Goal: Book appointment/travel/reservation

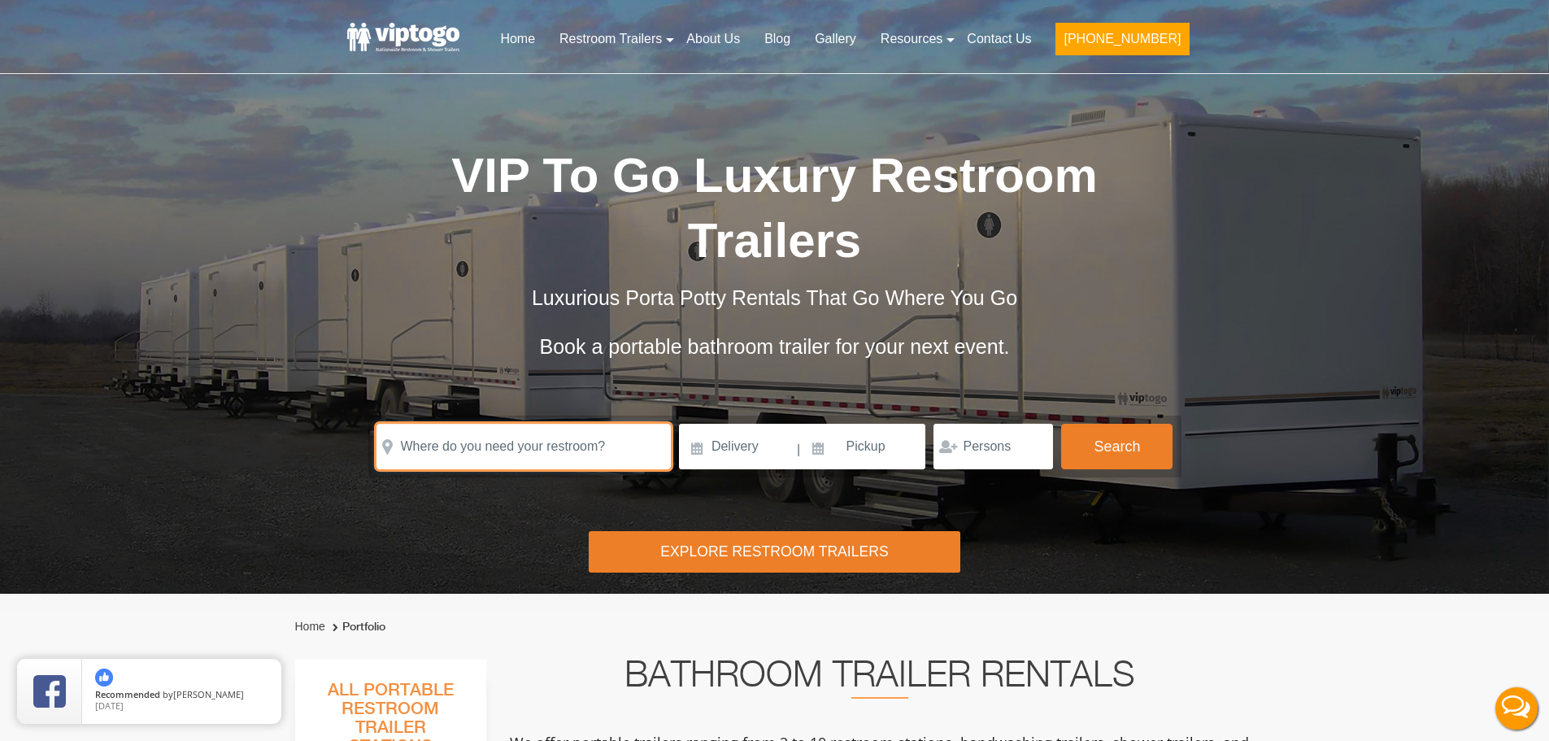
click at [538, 436] on input "text" at bounding box center [524, 447] width 294 height 46
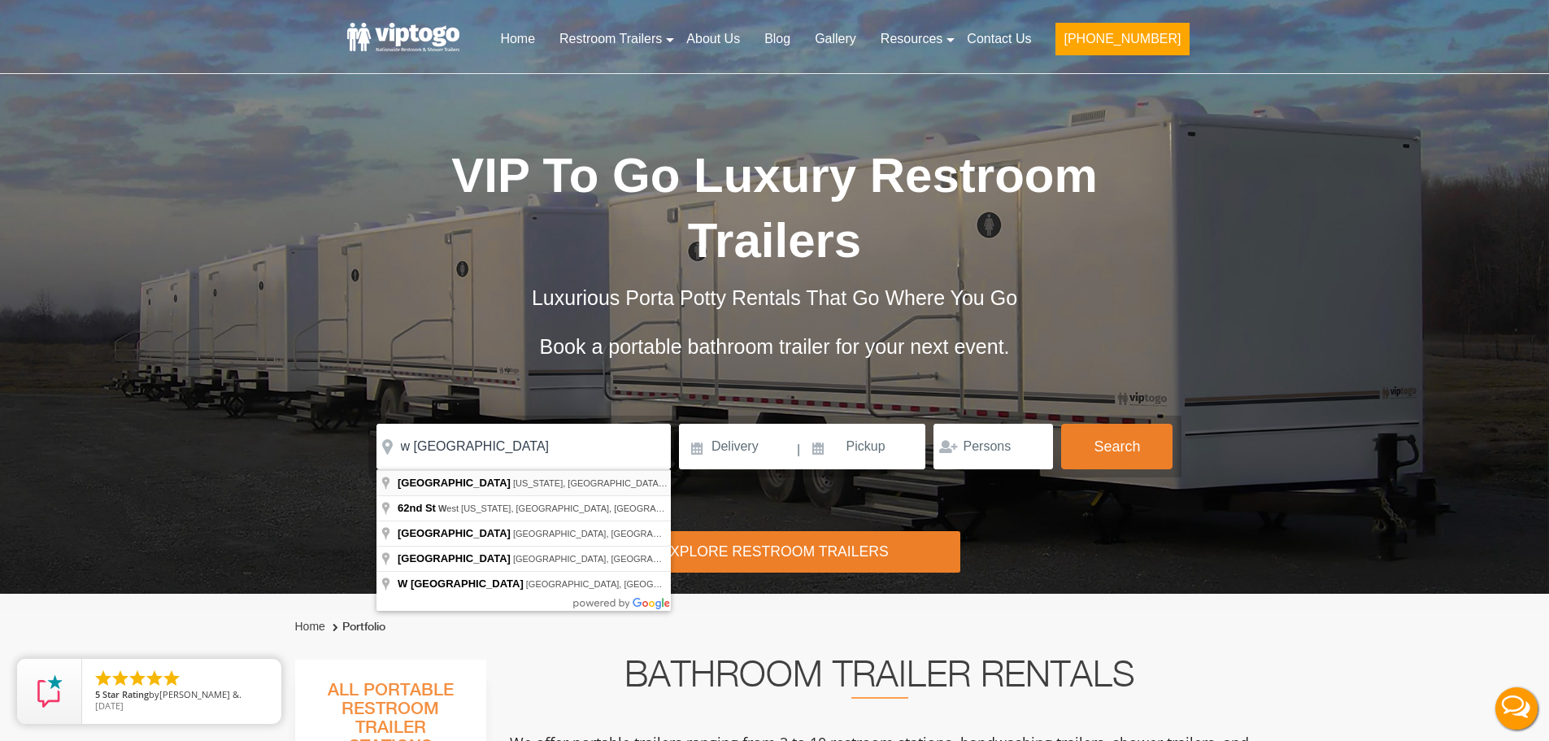
type input "[GEOGRAPHIC_DATA][US_STATE], [GEOGRAPHIC_DATA], [GEOGRAPHIC_DATA]"
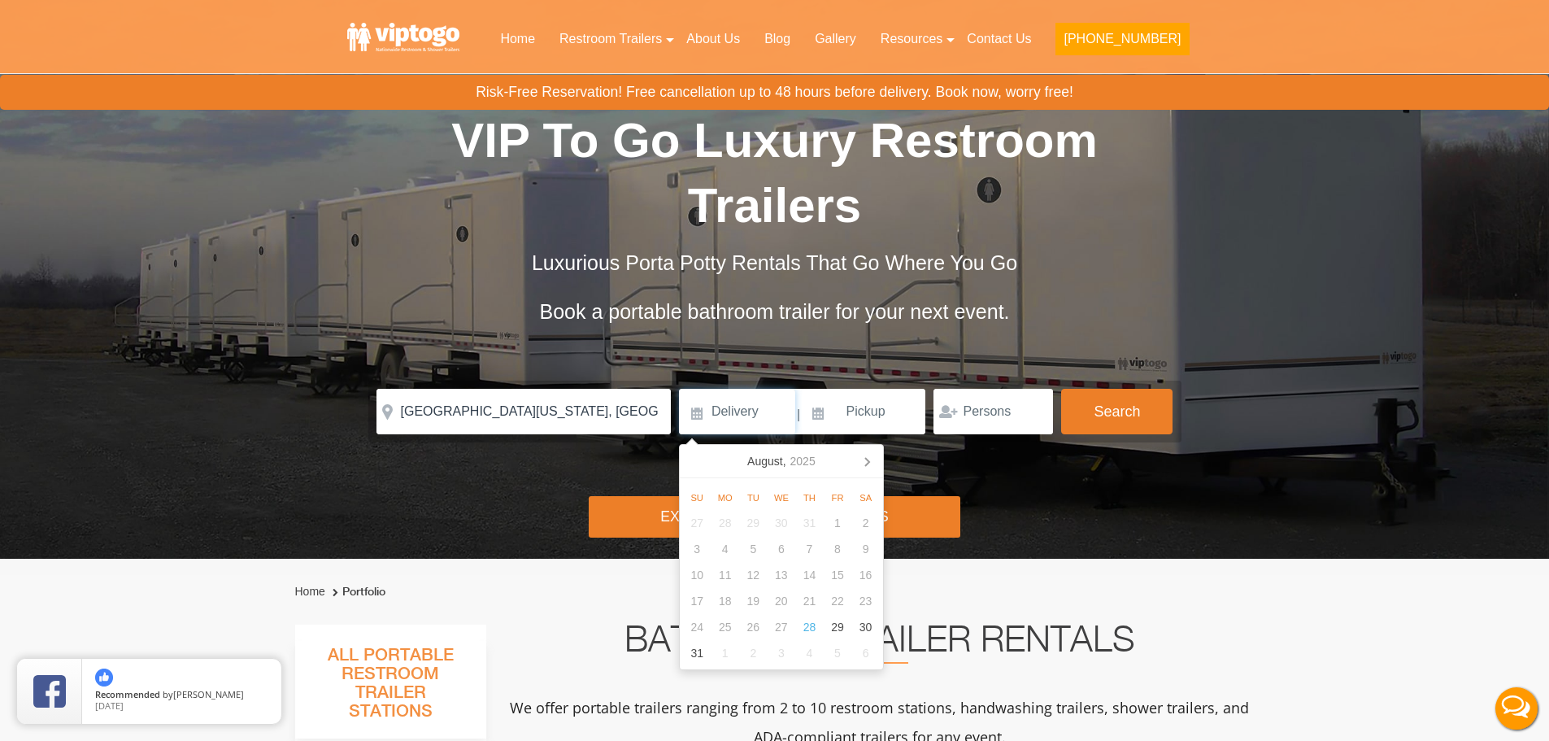
scroll to position [81, 0]
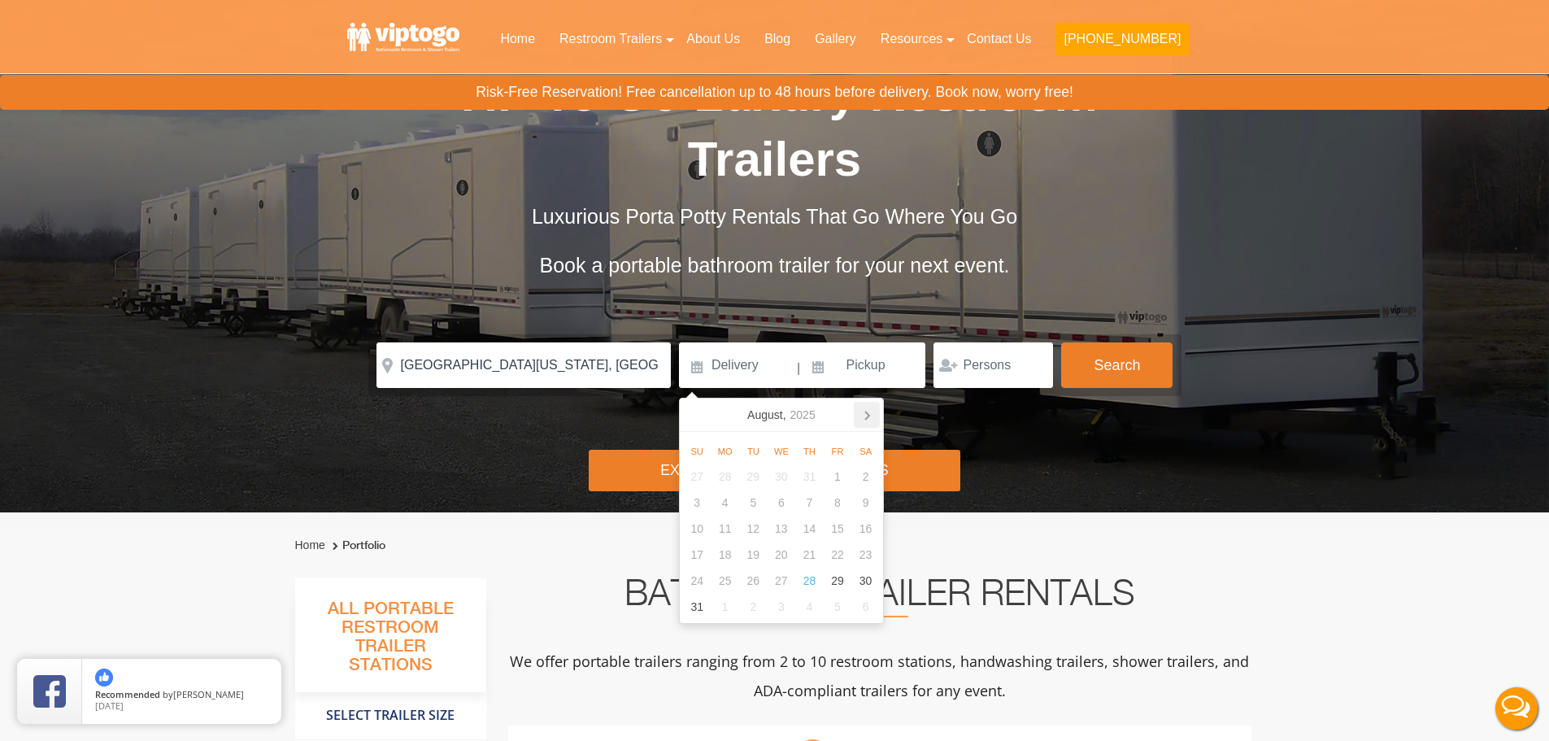
click at [864, 411] on icon at bounding box center [867, 415] width 26 height 26
click at [865, 411] on icon at bounding box center [867, 415] width 26 height 26
click at [786, 581] on div "29" at bounding box center [782, 581] width 28 height 26
type input "[DATE]"
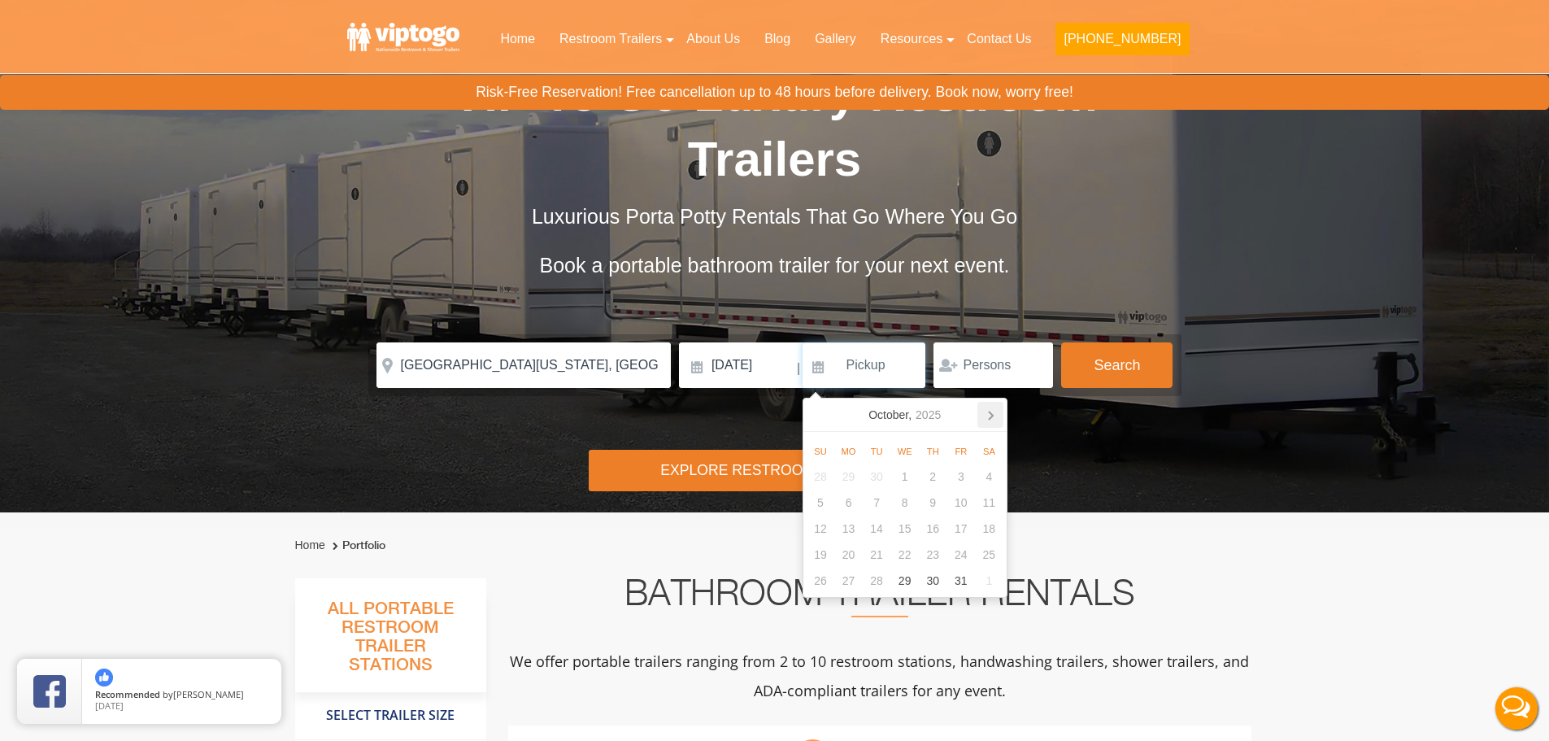
click at [991, 416] on icon at bounding box center [991, 415] width 26 height 26
click at [841, 496] on div "5" at bounding box center [848, 503] width 28 height 26
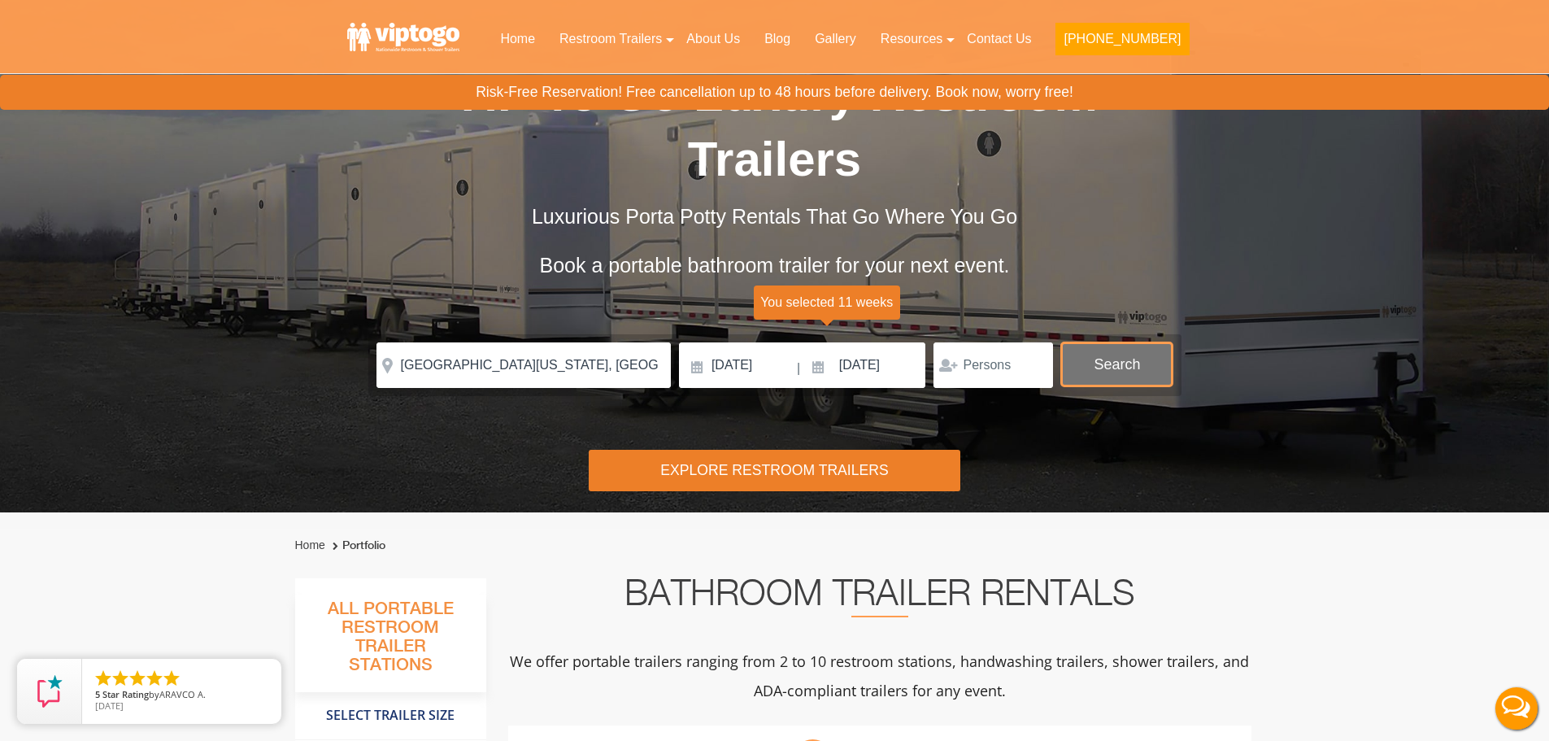
click at [1101, 364] on button "Search" at bounding box center [1116, 364] width 111 height 44
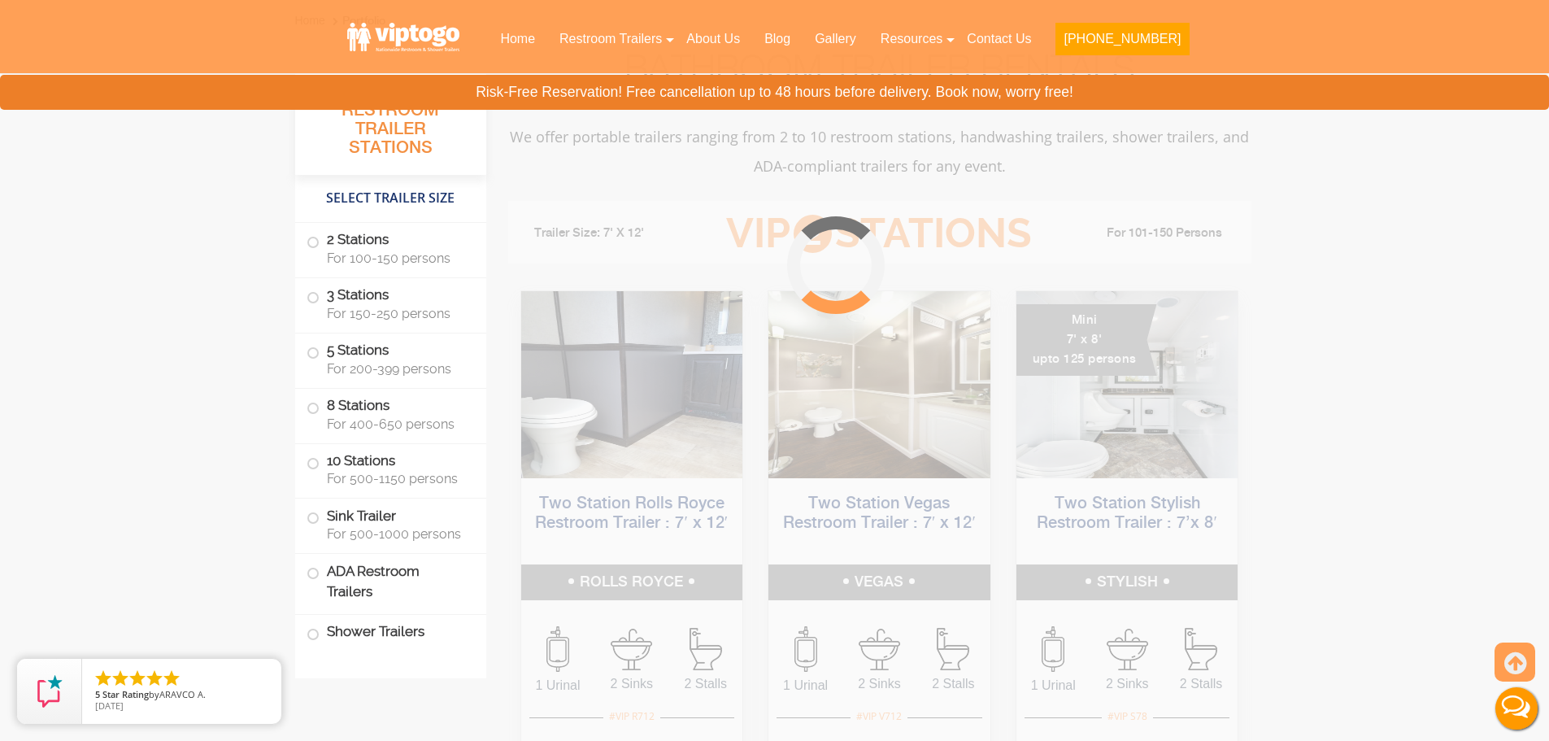
scroll to position [660, 0]
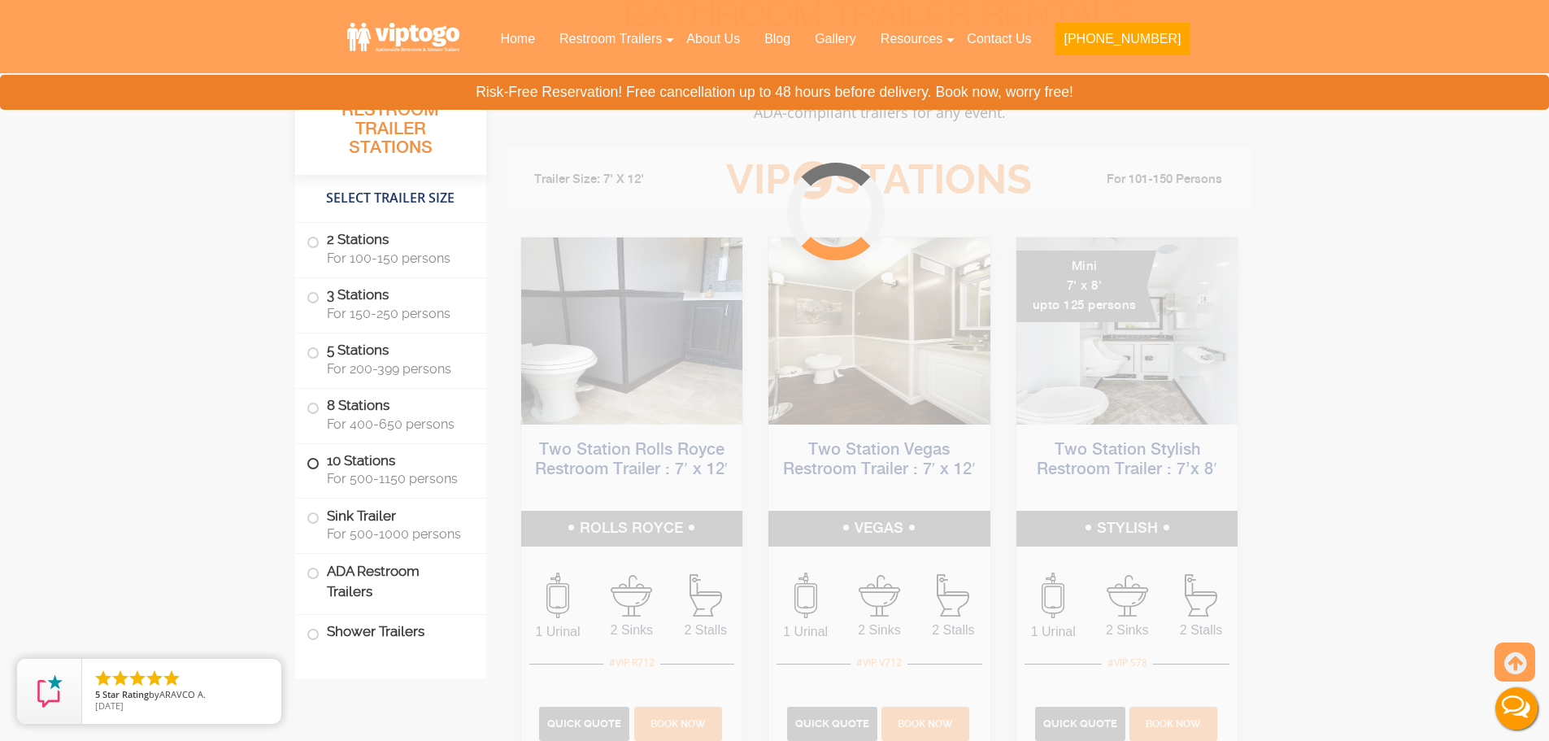
click at [380, 486] on span "For 500-1150 persons" at bounding box center [397, 478] width 140 height 15
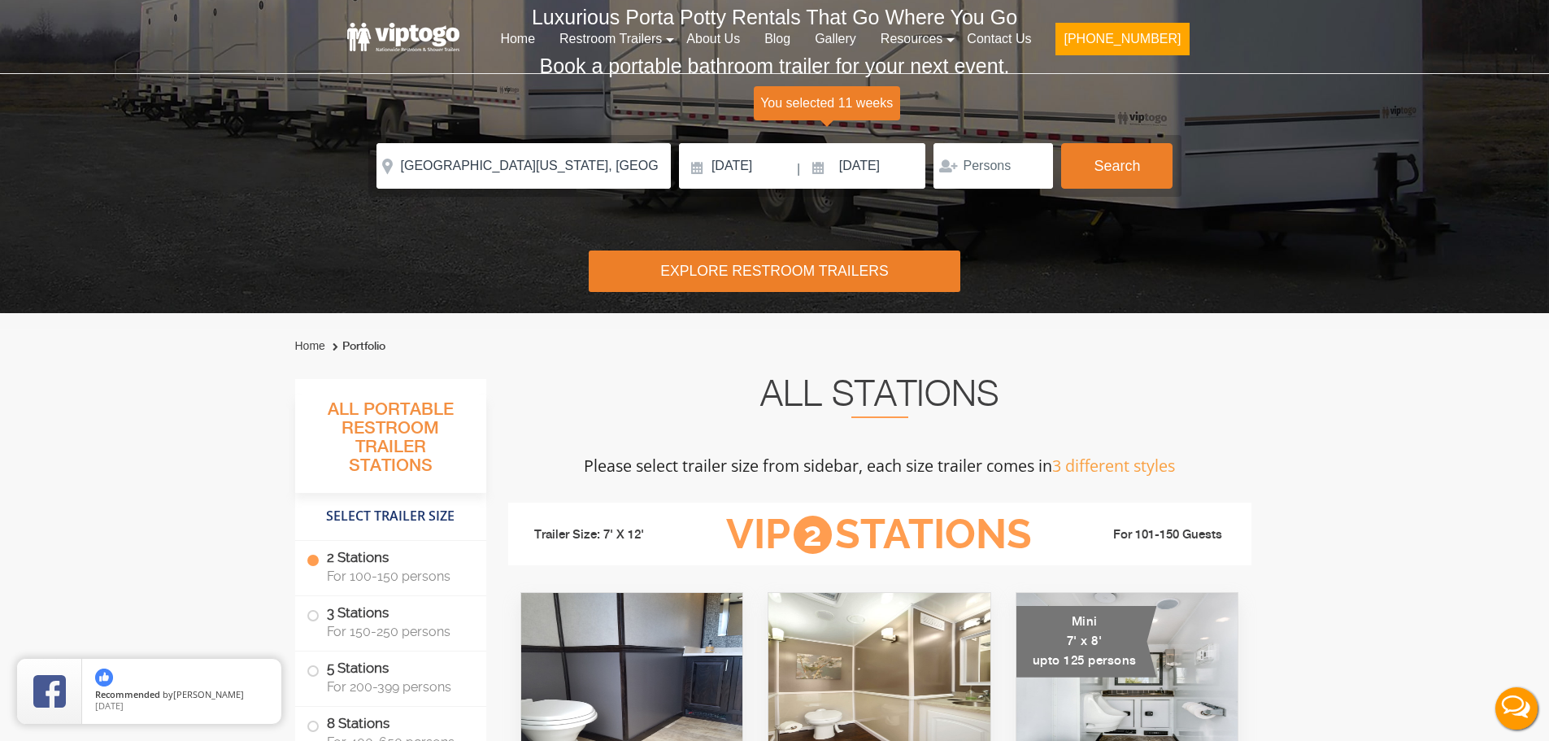
scroll to position [0, 0]
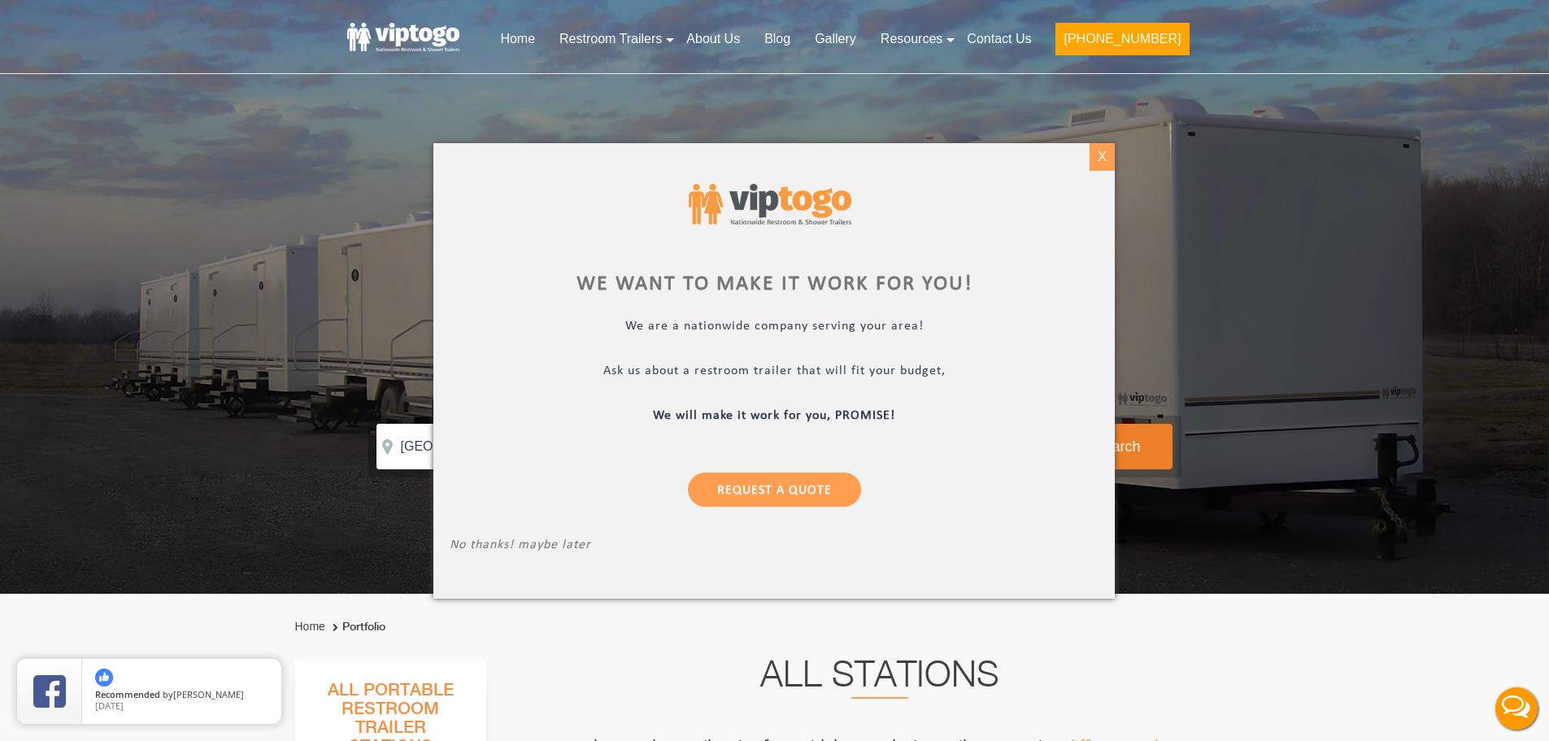
click at [1100, 159] on div "X" at bounding box center [1102, 157] width 25 height 28
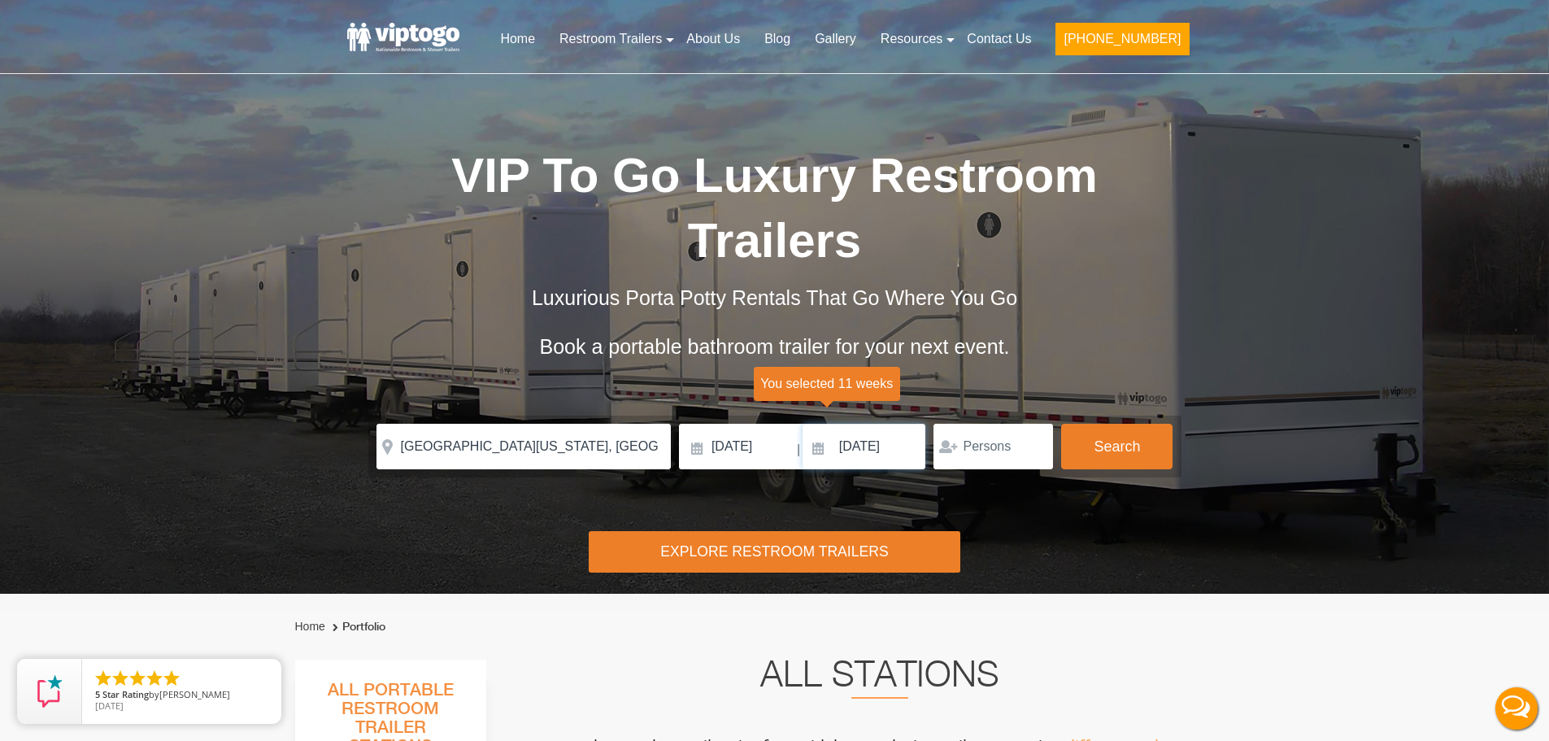
drag, startPoint x: 878, startPoint y: 445, endPoint x: 889, endPoint y: 445, distance: 10.6
click at [878, 446] on input "[DATE]" at bounding box center [865, 447] width 124 height 46
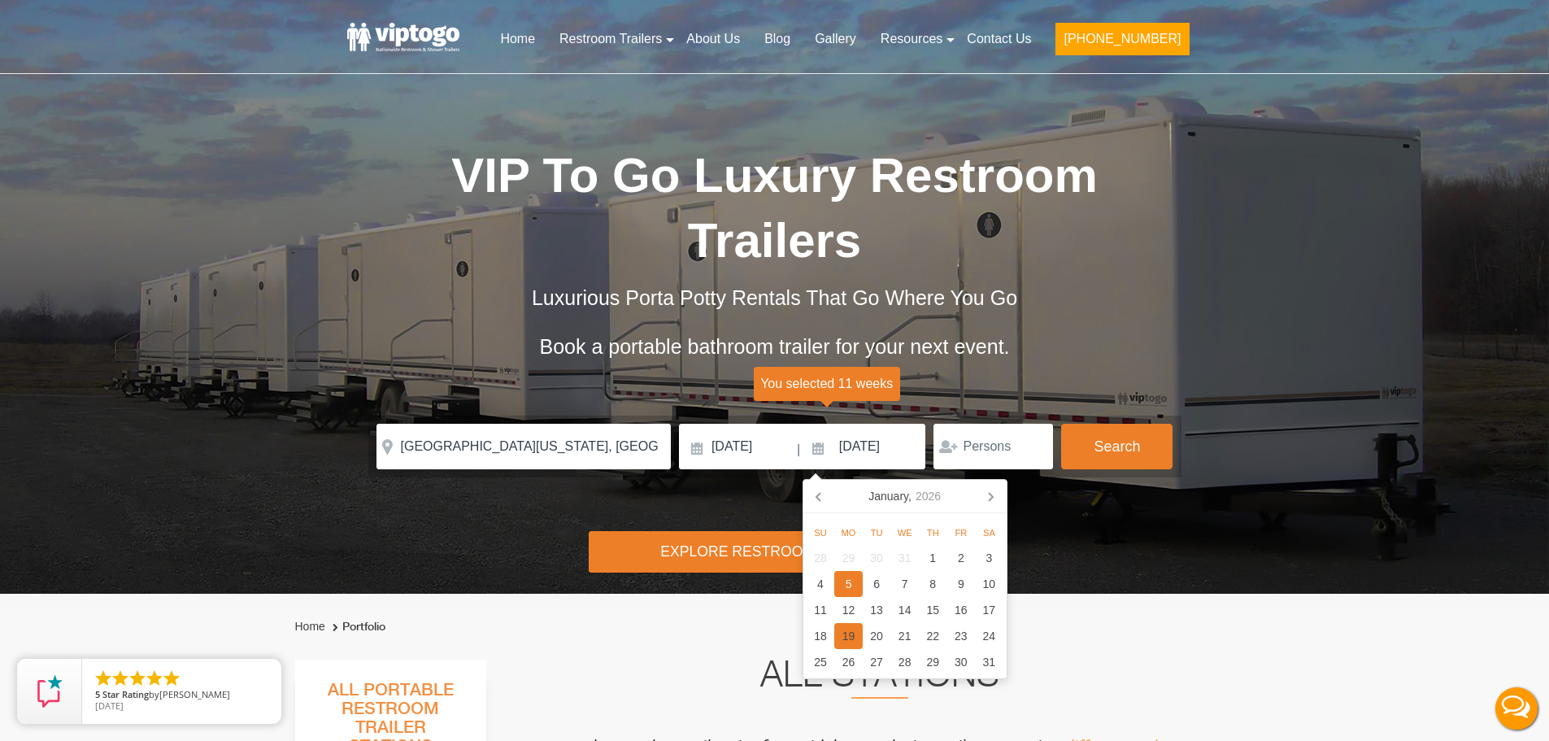
click at [850, 641] on div "19" at bounding box center [848, 636] width 28 height 26
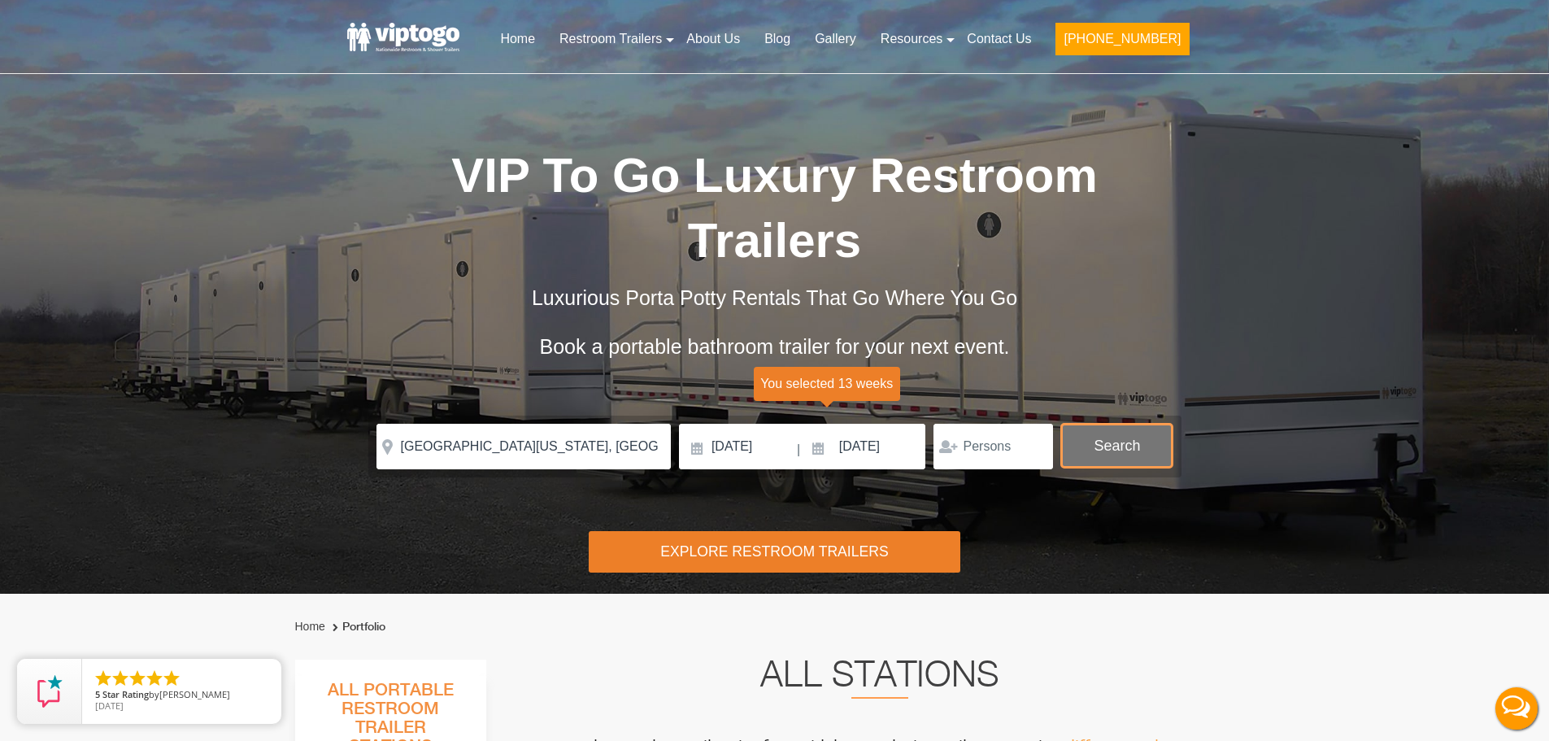
click at [1125, 428] on button "Search" at bounding box center [1116, 446] width 111 height 44
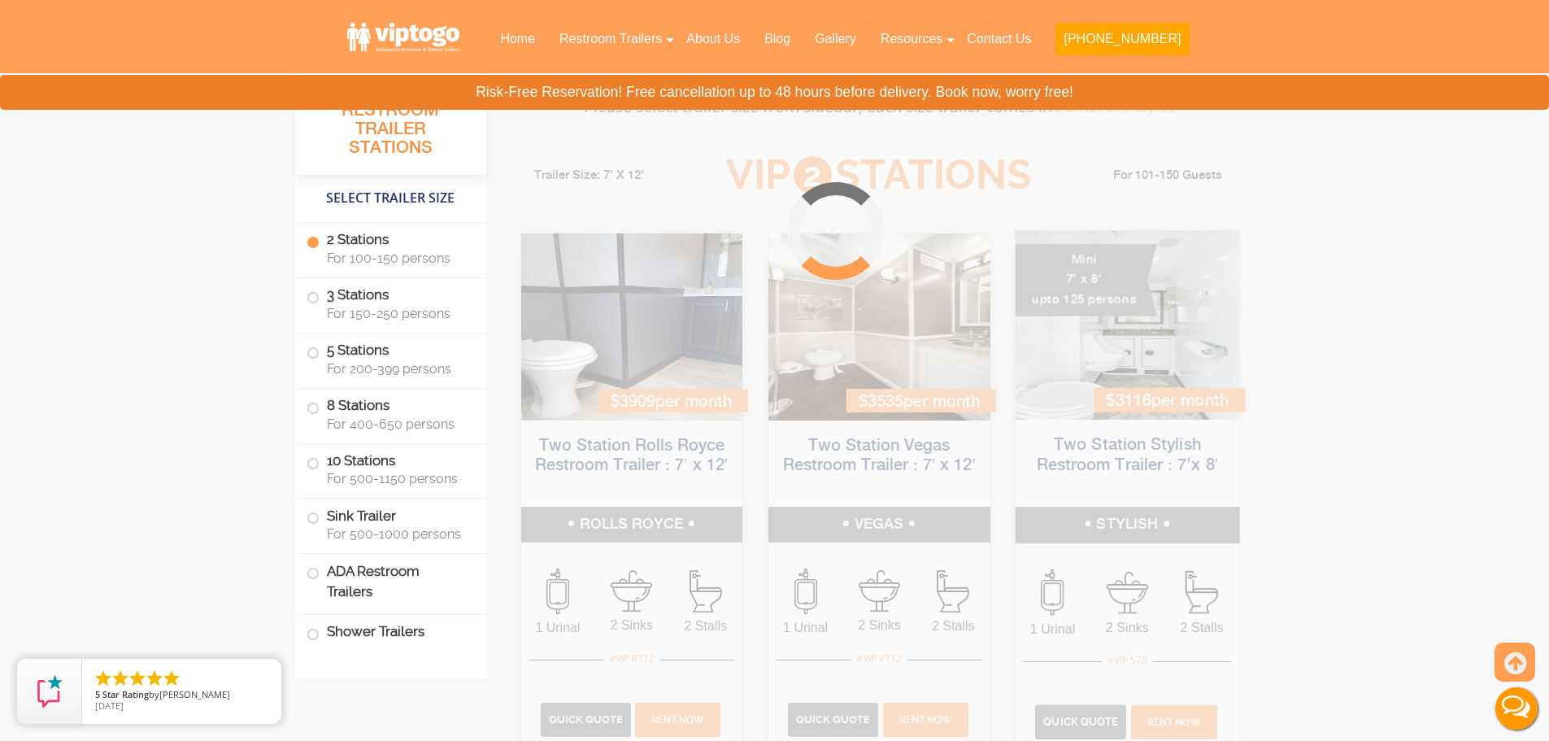
scroll to position [660, 0]
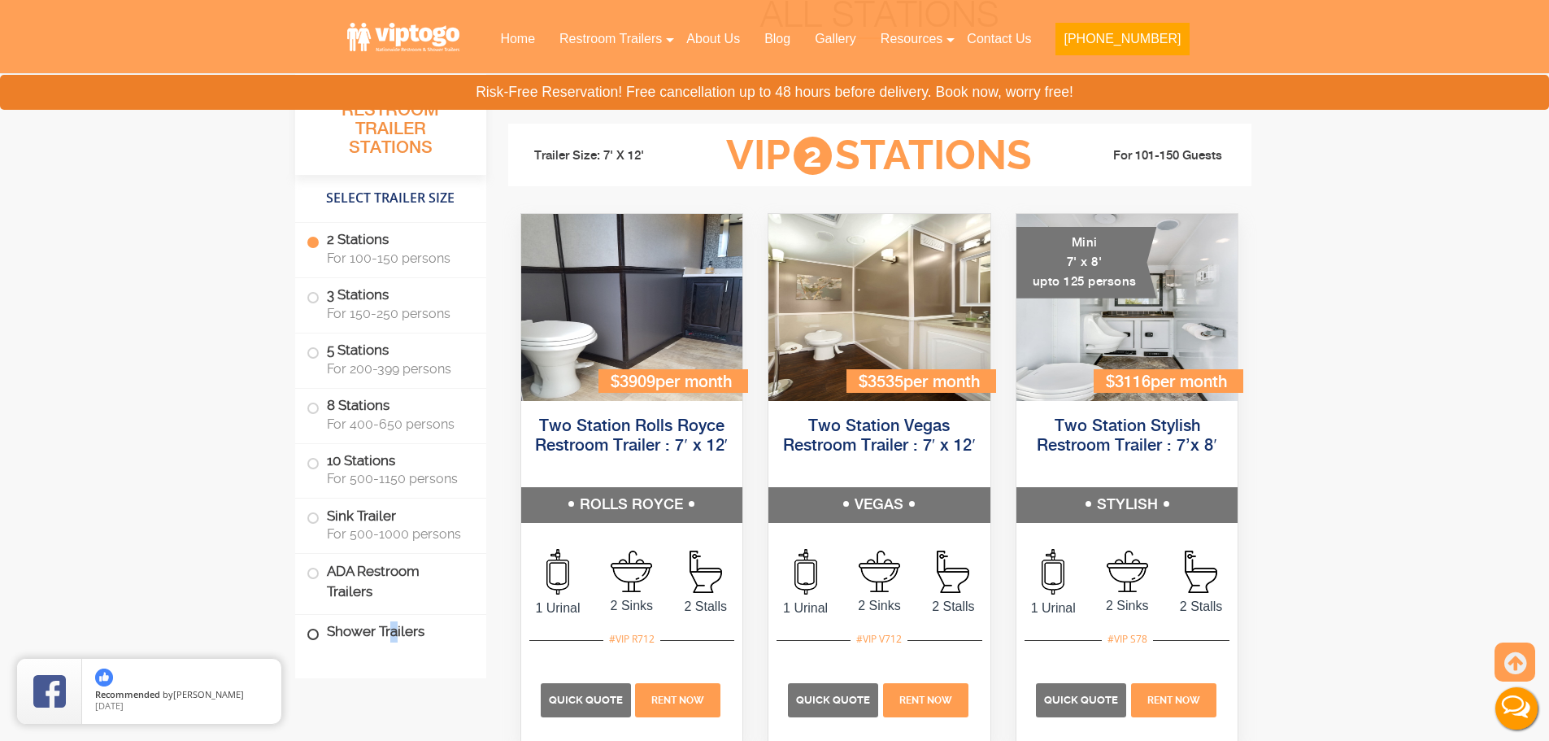
click at [393, 630] on label "Shower Trailers" at bounding box center [391, 632] width 168 height 35
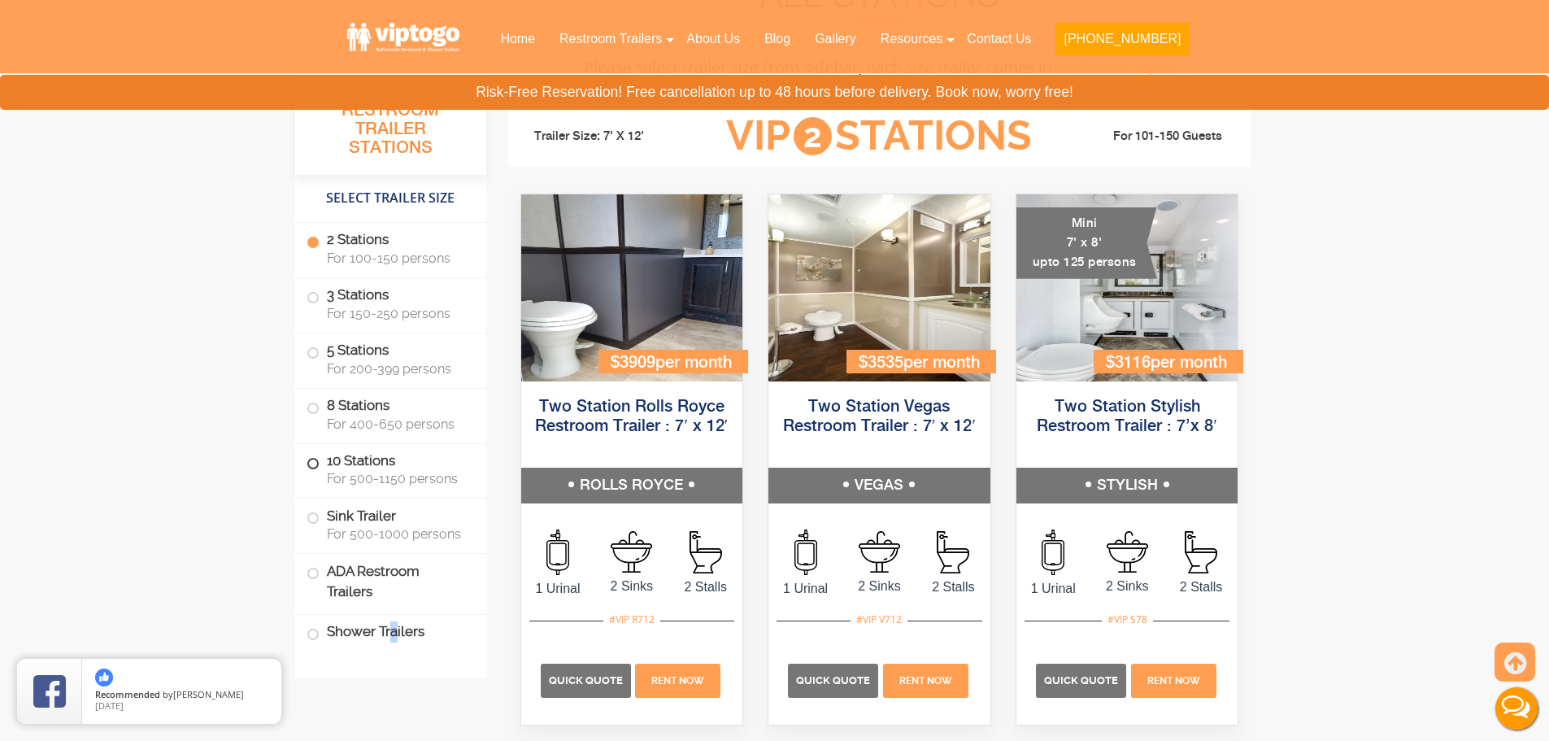
scroll to position [684, 0]
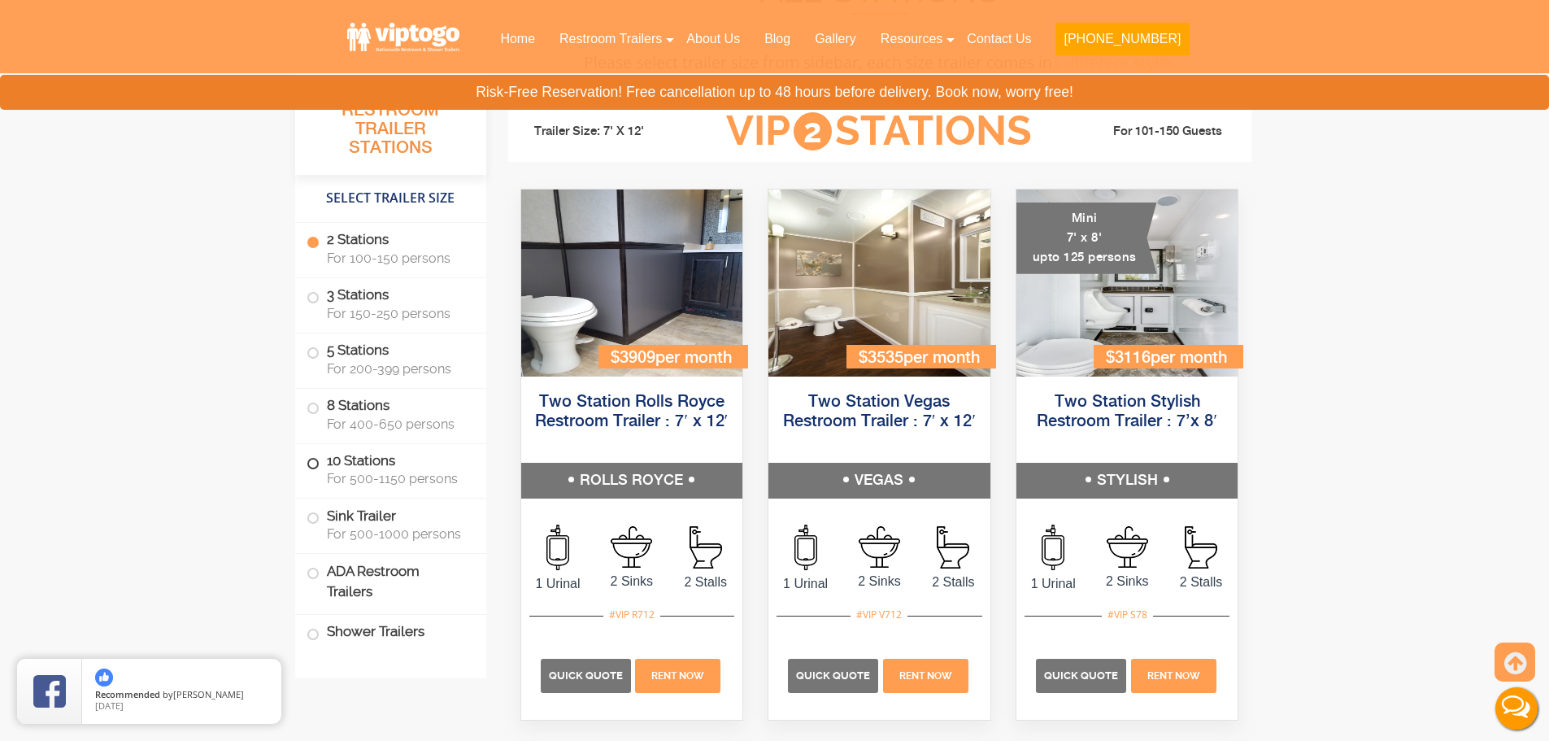
click at [380, 477] on span "For 500-1150 persons" at bounding box center [397, 478] width 140 height 15
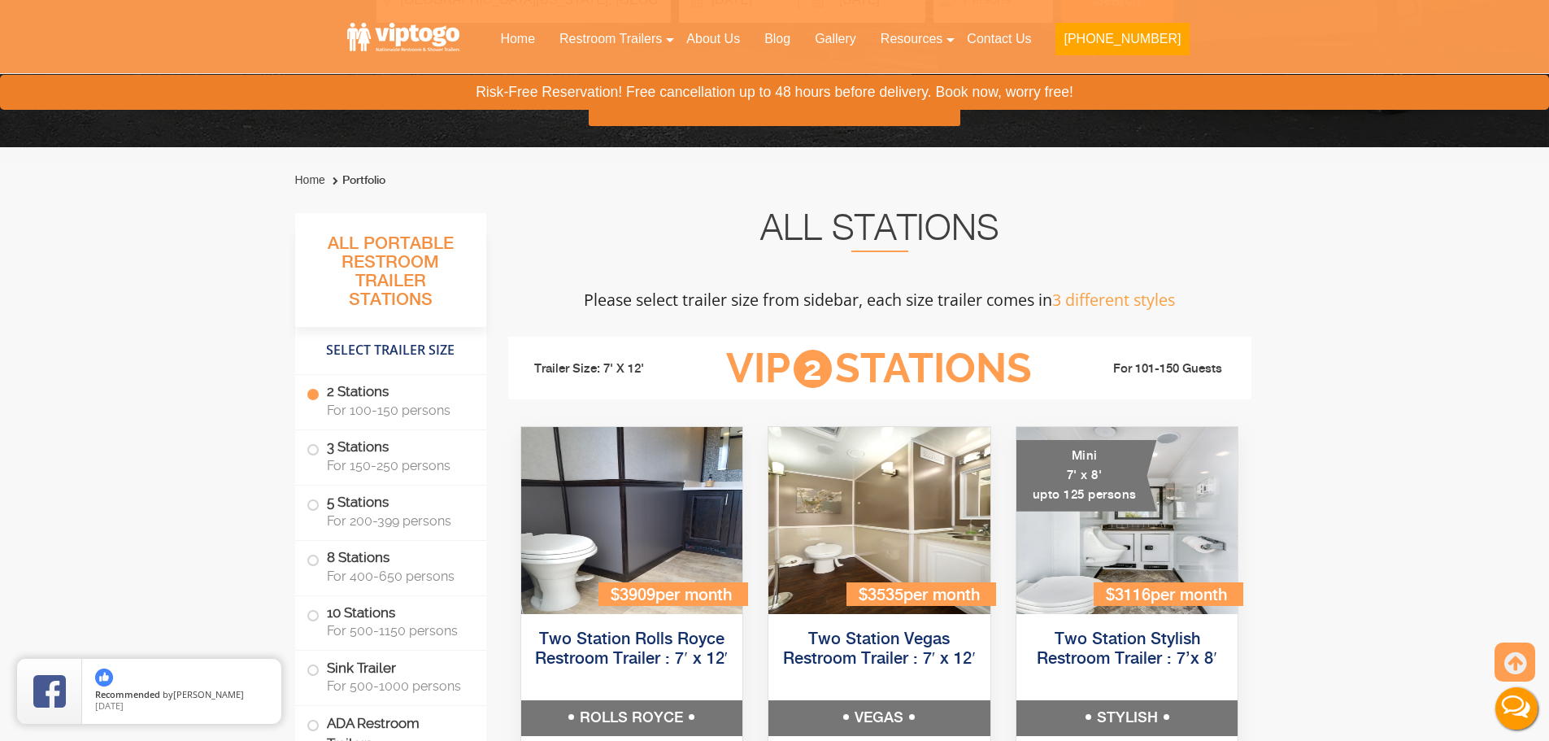
scroll to position [163, 0]
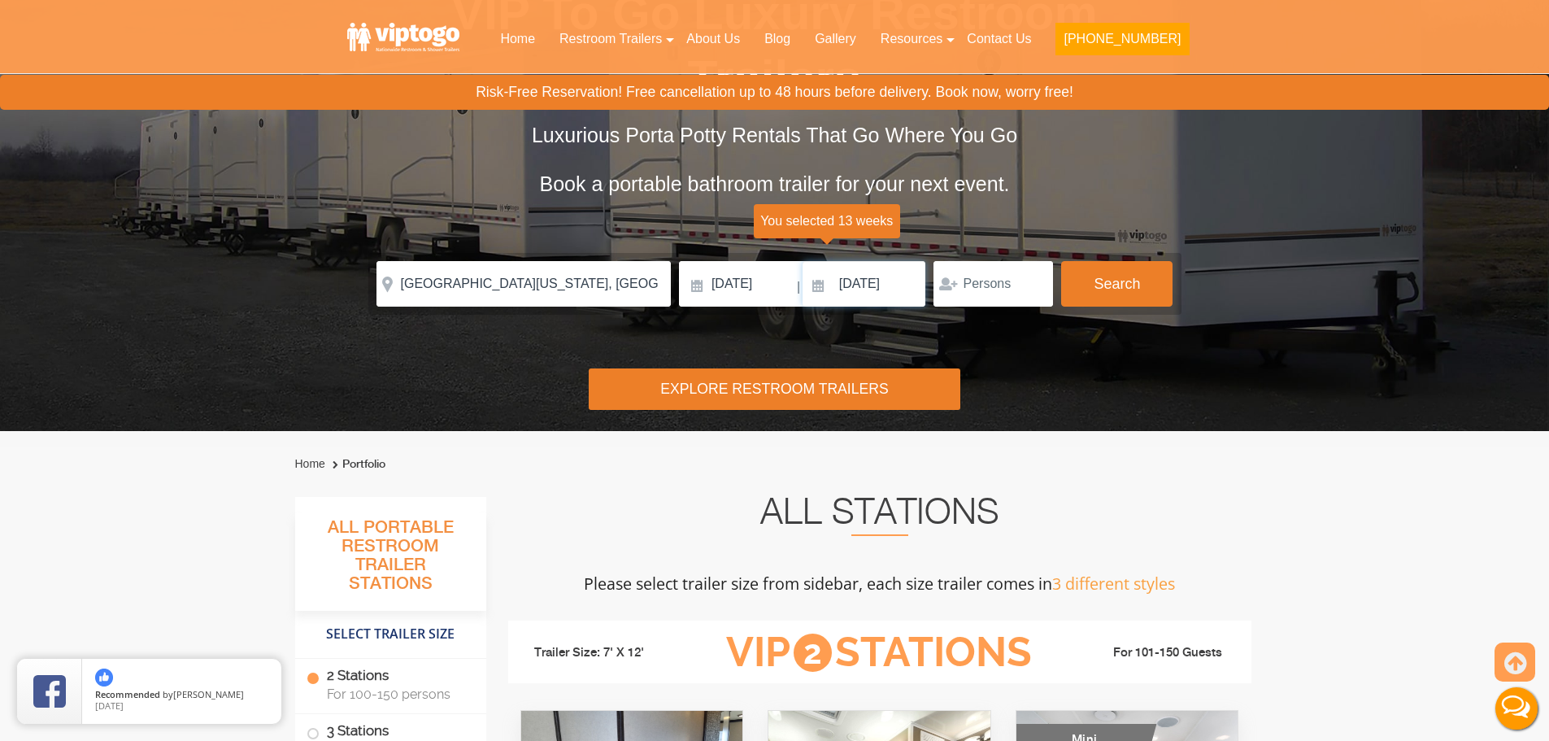
click at [881, 278] on input "[DATE]" at bounding box center [865, 284] width 124 height 46
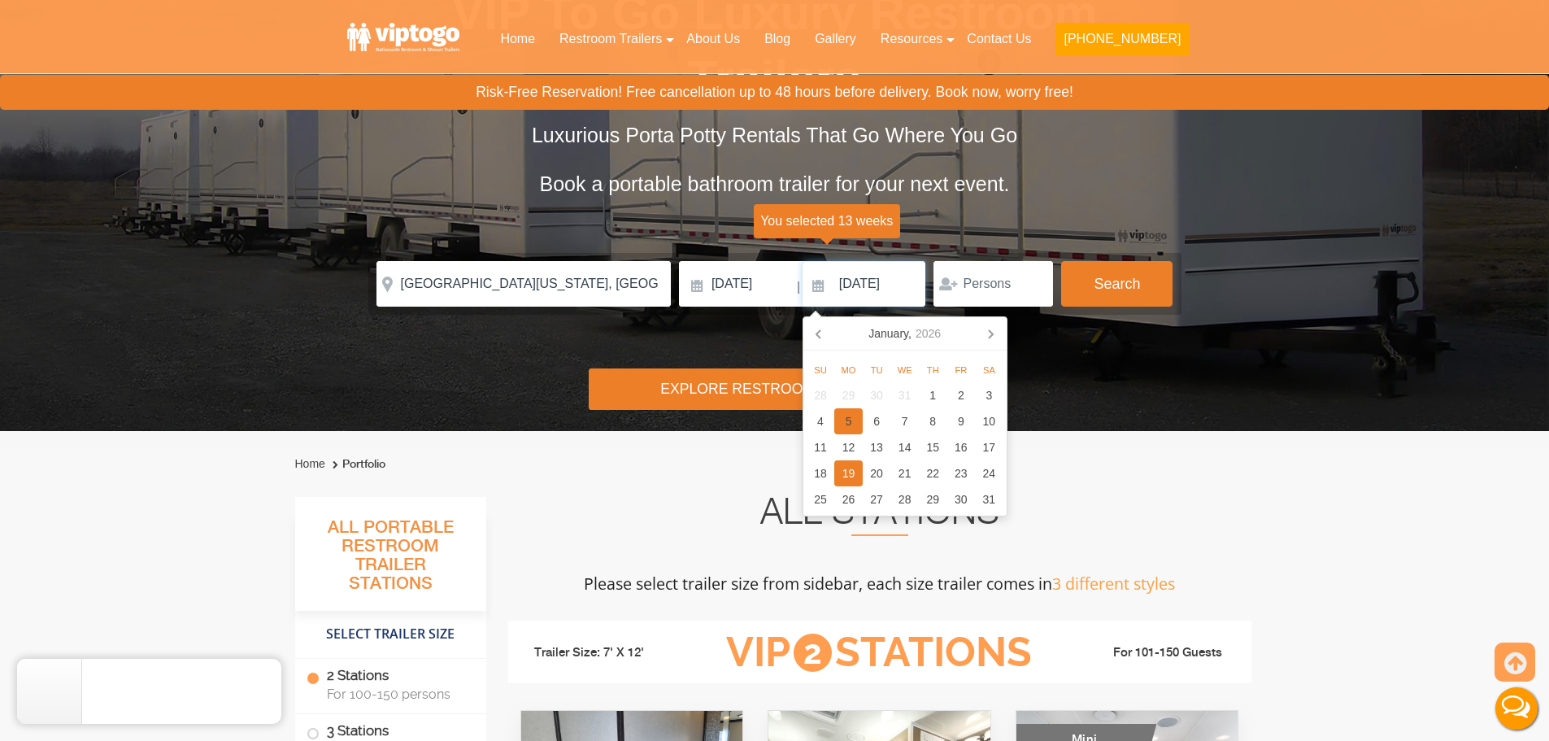
click at [851, 415] on div "5" at bounding box center [848, 421] width 28 height 26
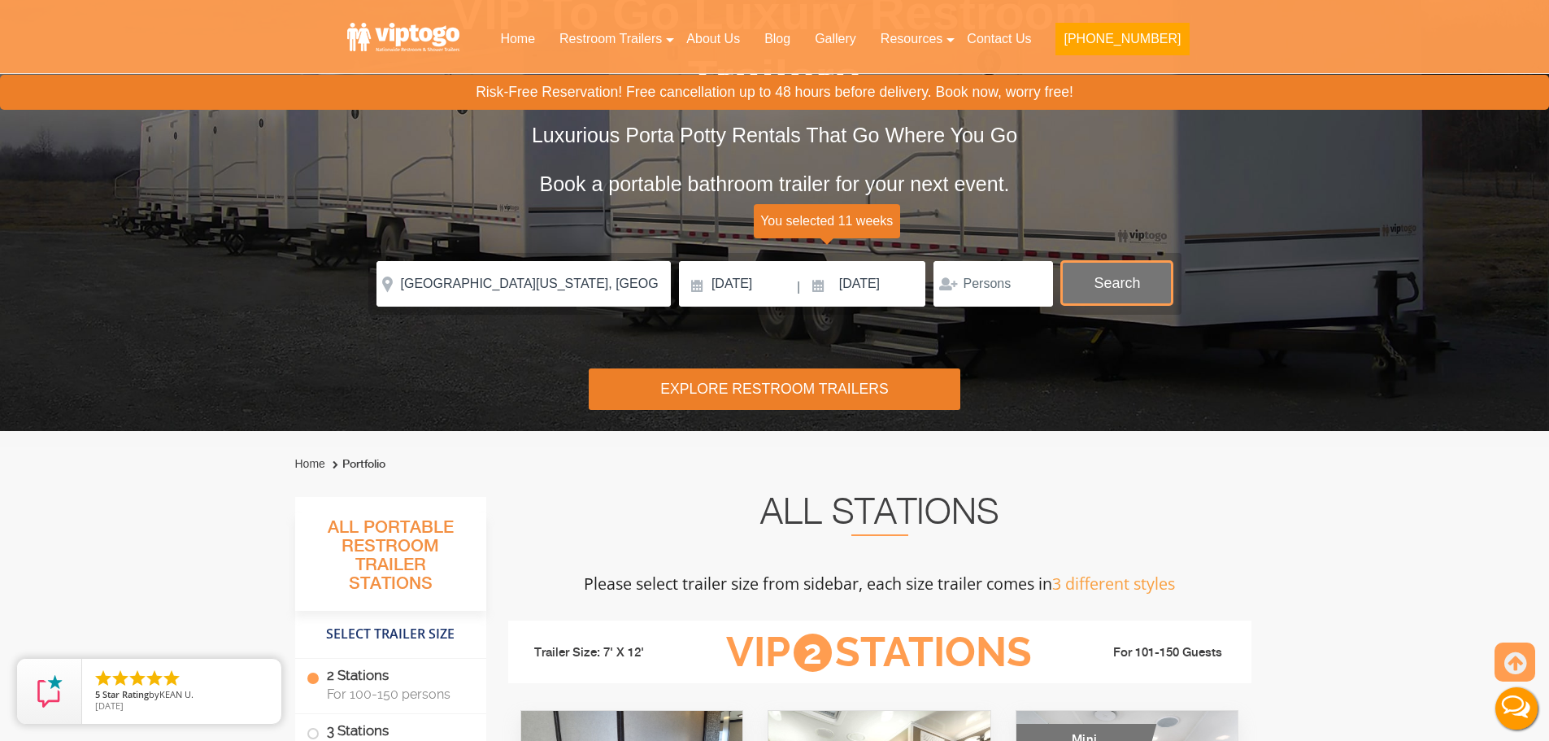
click at [1071, 281] on button "Search" at bounding box center [1116, 283] width 111 height 44
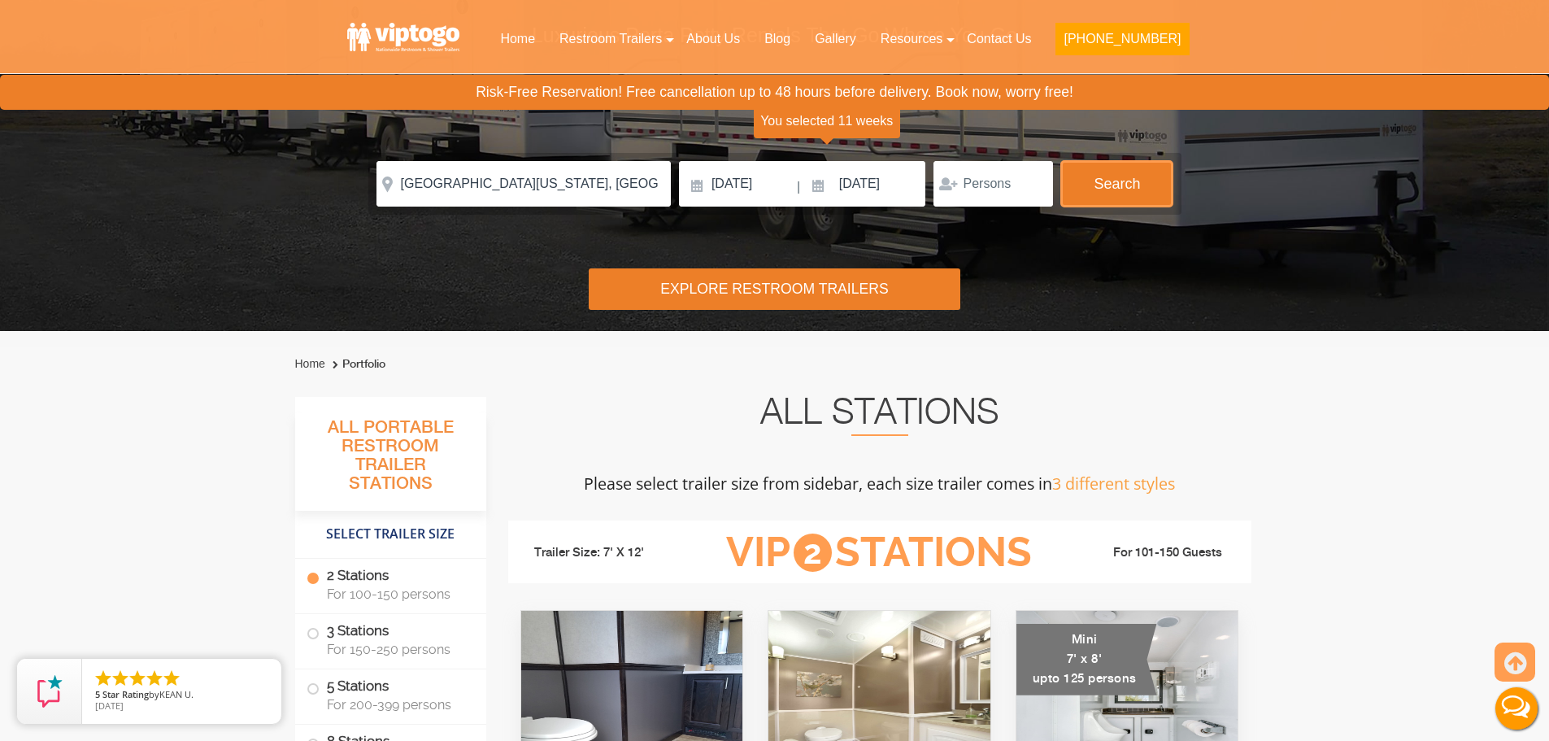
scroll to position [253, 0]
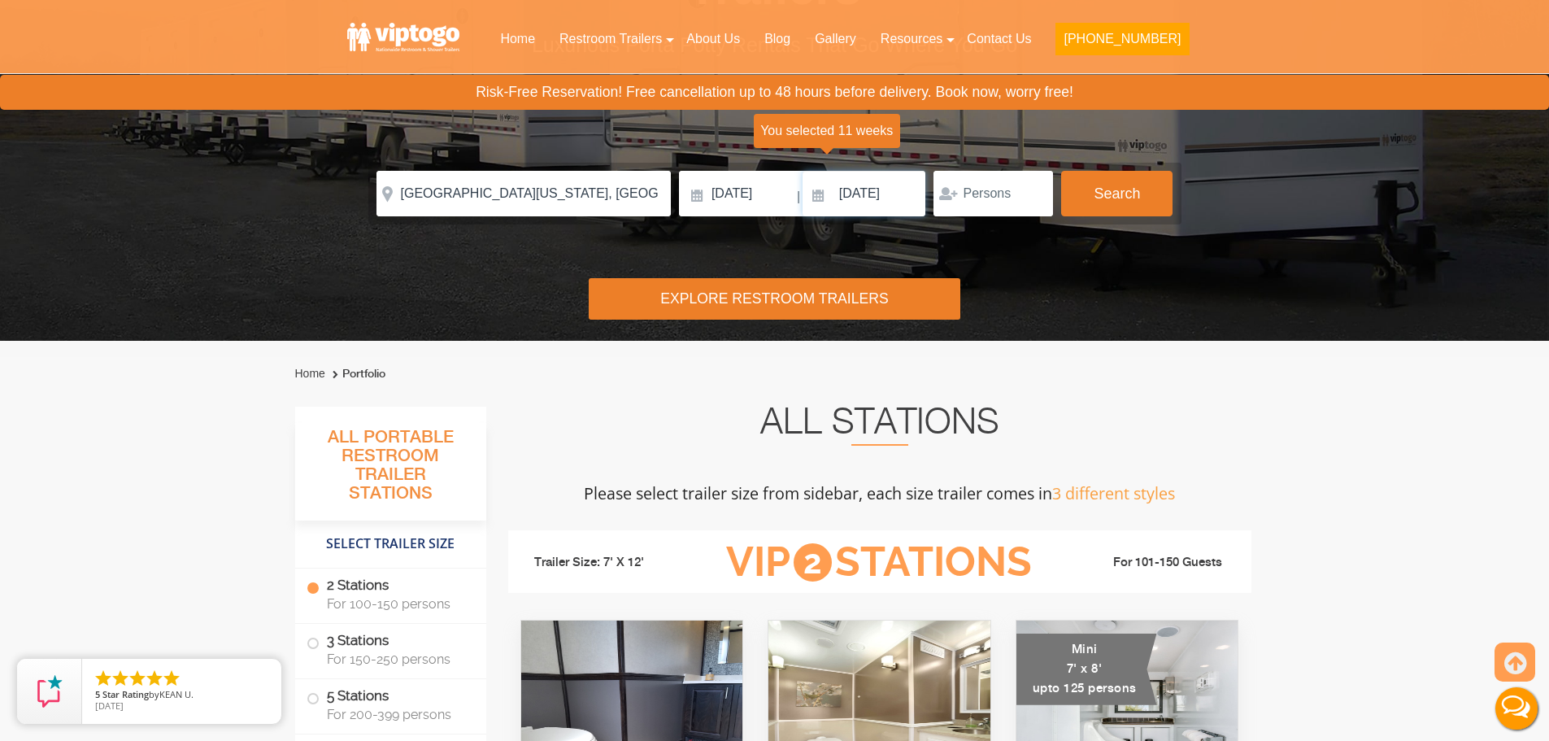
click at [895, 189] on input "[DATE]" at bounding box center [865, 194] width 124 height 46
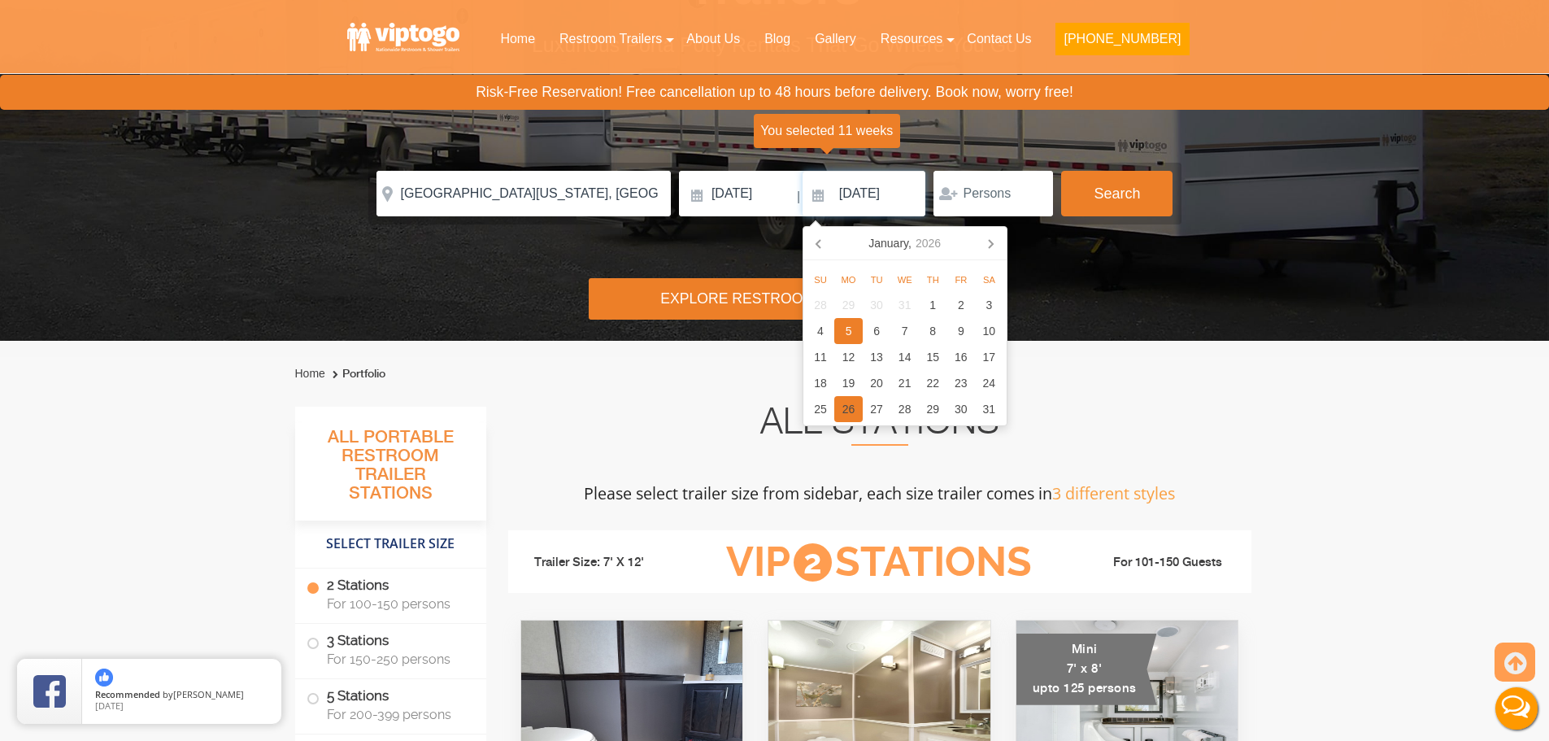
click at [853, 404] on div "26" at bounding box center [848, 409] width 28 height 26
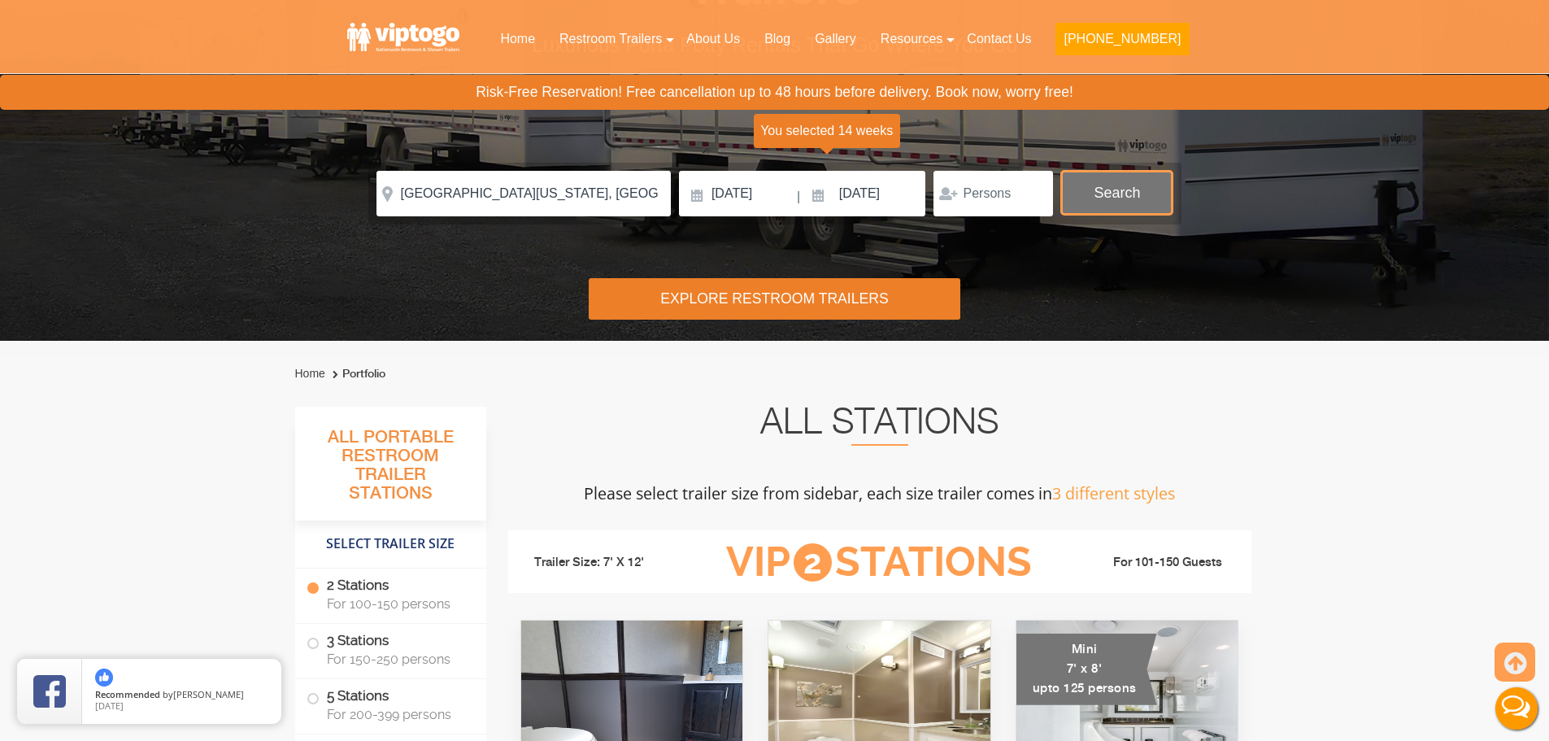
click at [1117, 185] on button "Search" at bounding box center [1116, 193] width 111 height 44
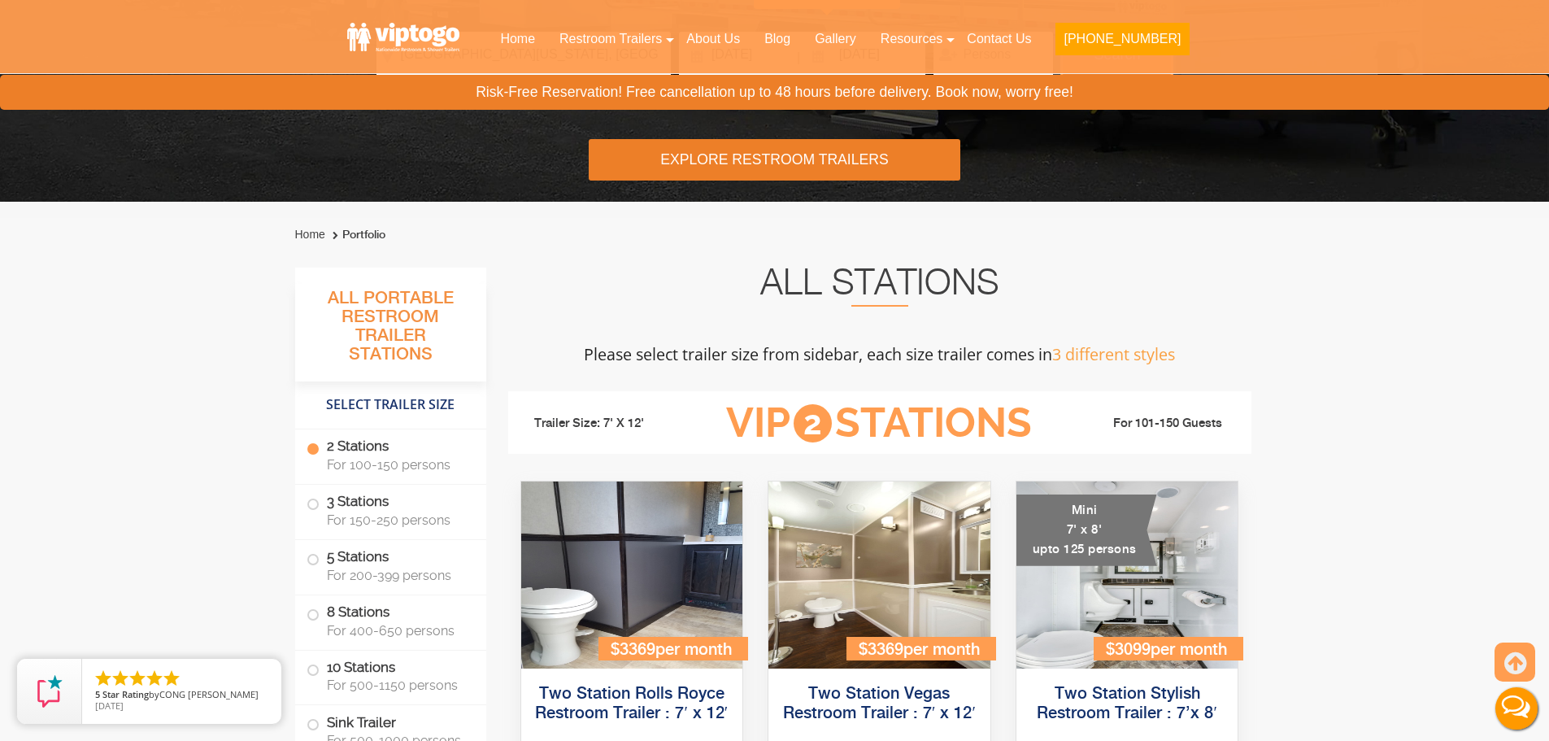
scroll to position [416, 0]
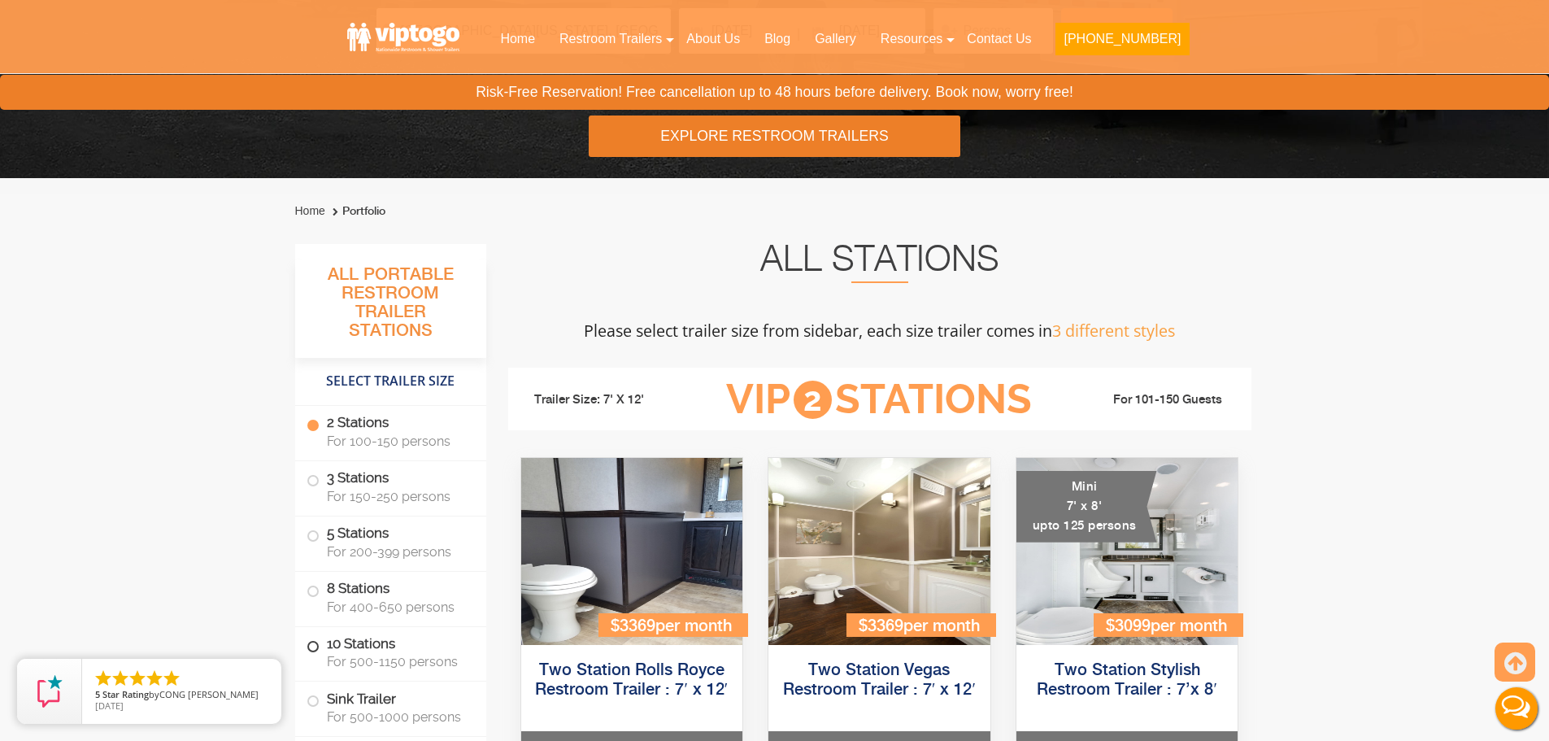
click at [408, 631] on label "10 Stations For 500-1150 persons" at bounding box center [391, 652] width 168 height 50
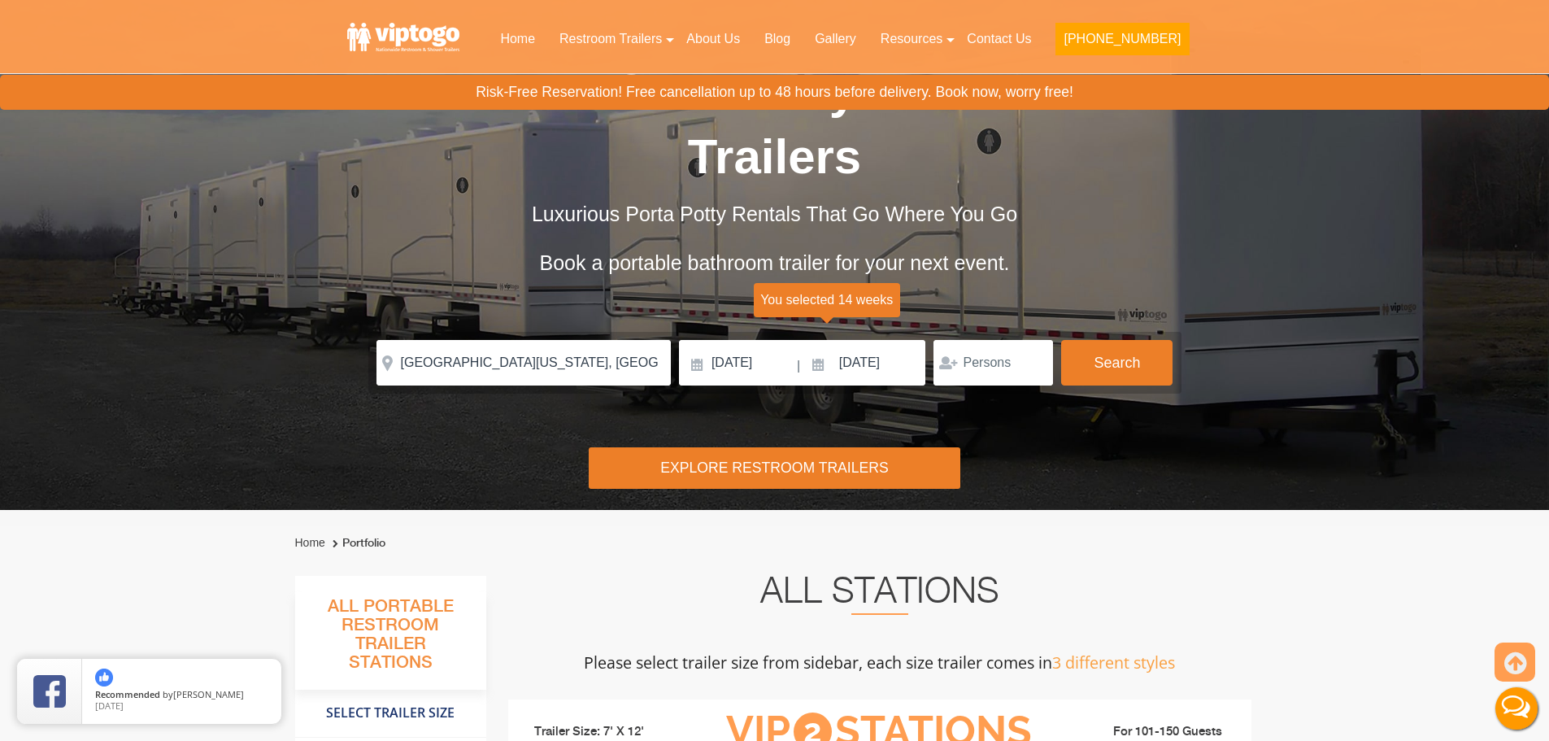
scroll to position [0, 0]
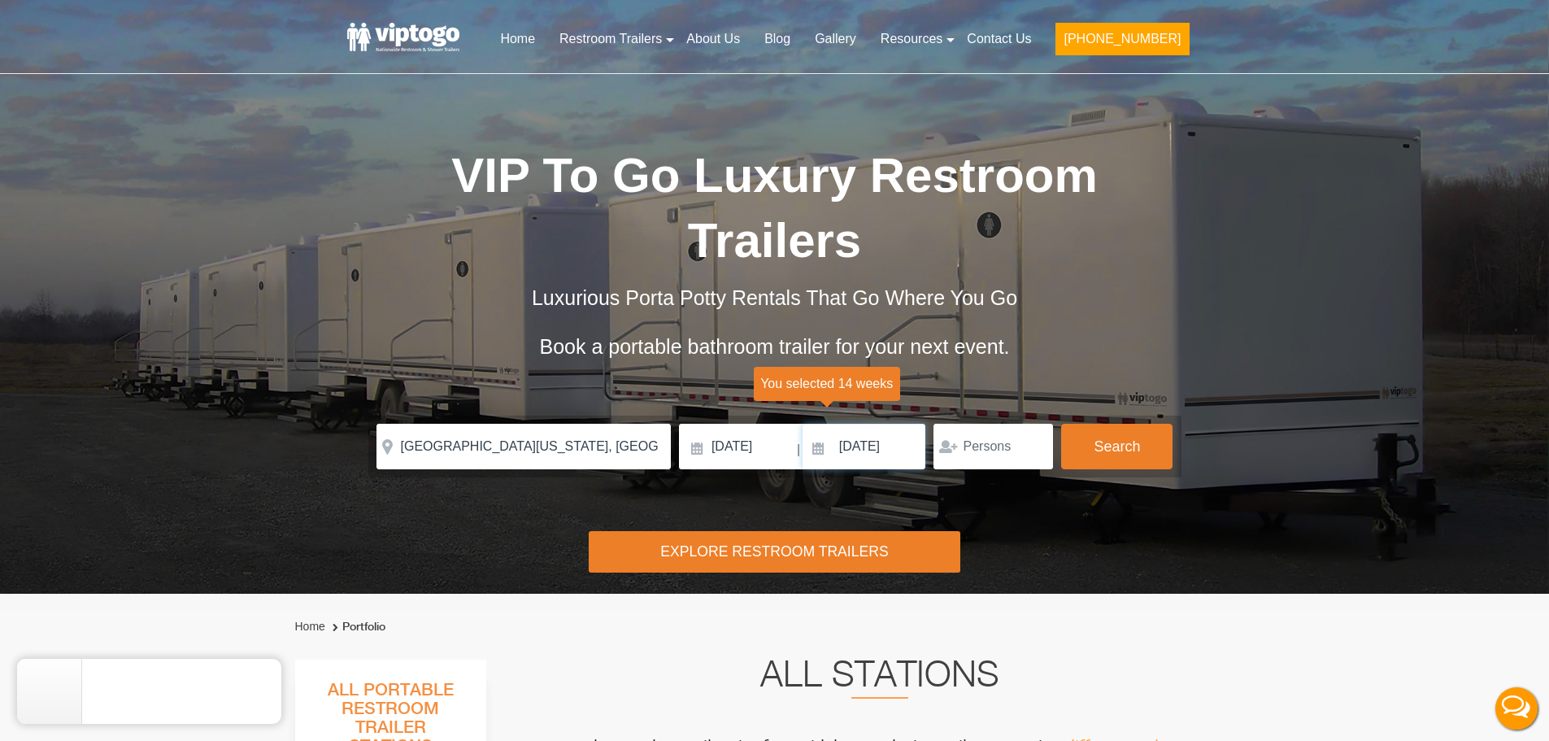
click at [886, 431] on input "[DATE]" at bounding box center [865, 447] width 124 height 46
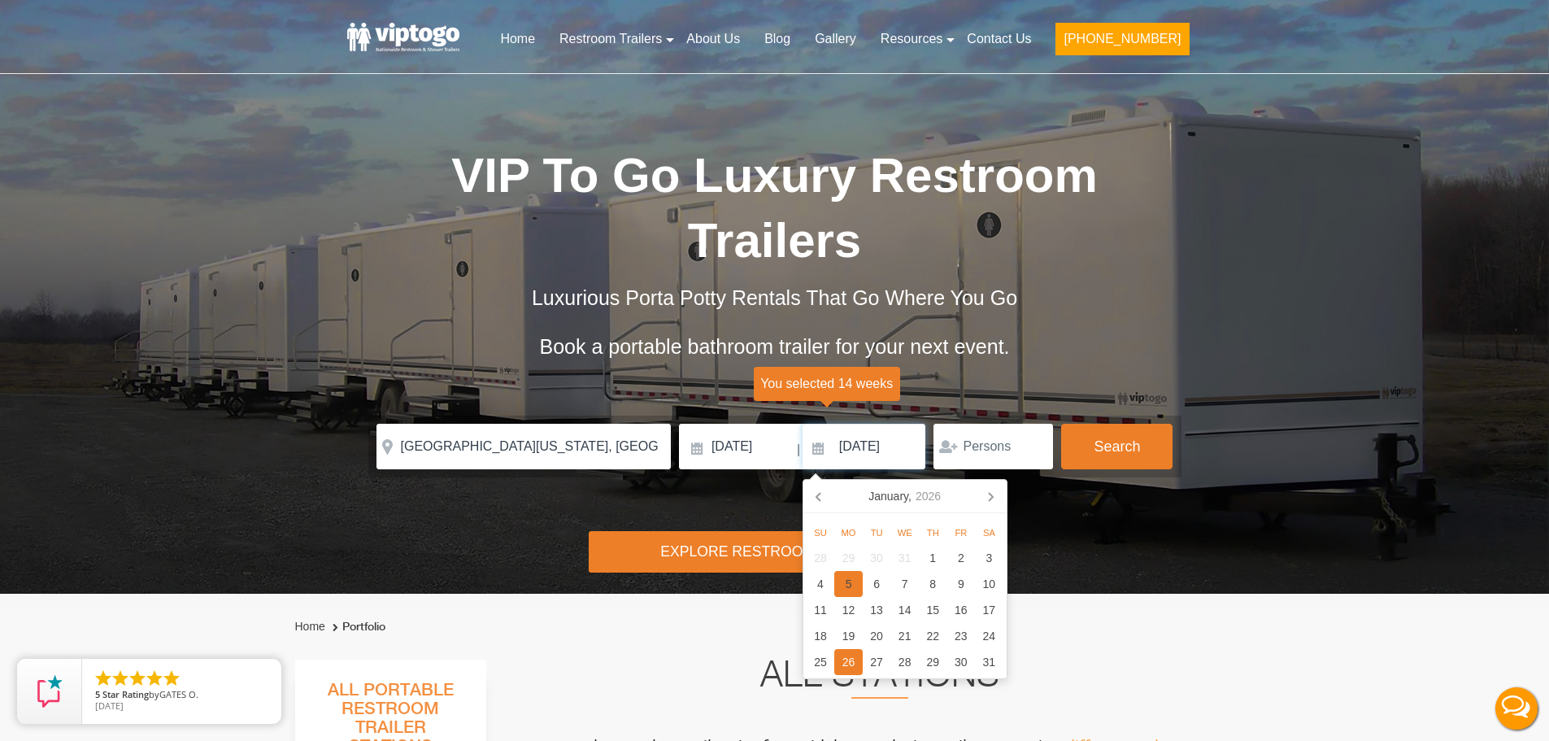
click at [852, 585] on div "5" at bounding box center [848, 584] width 28 height 26
type input "[DATE]"
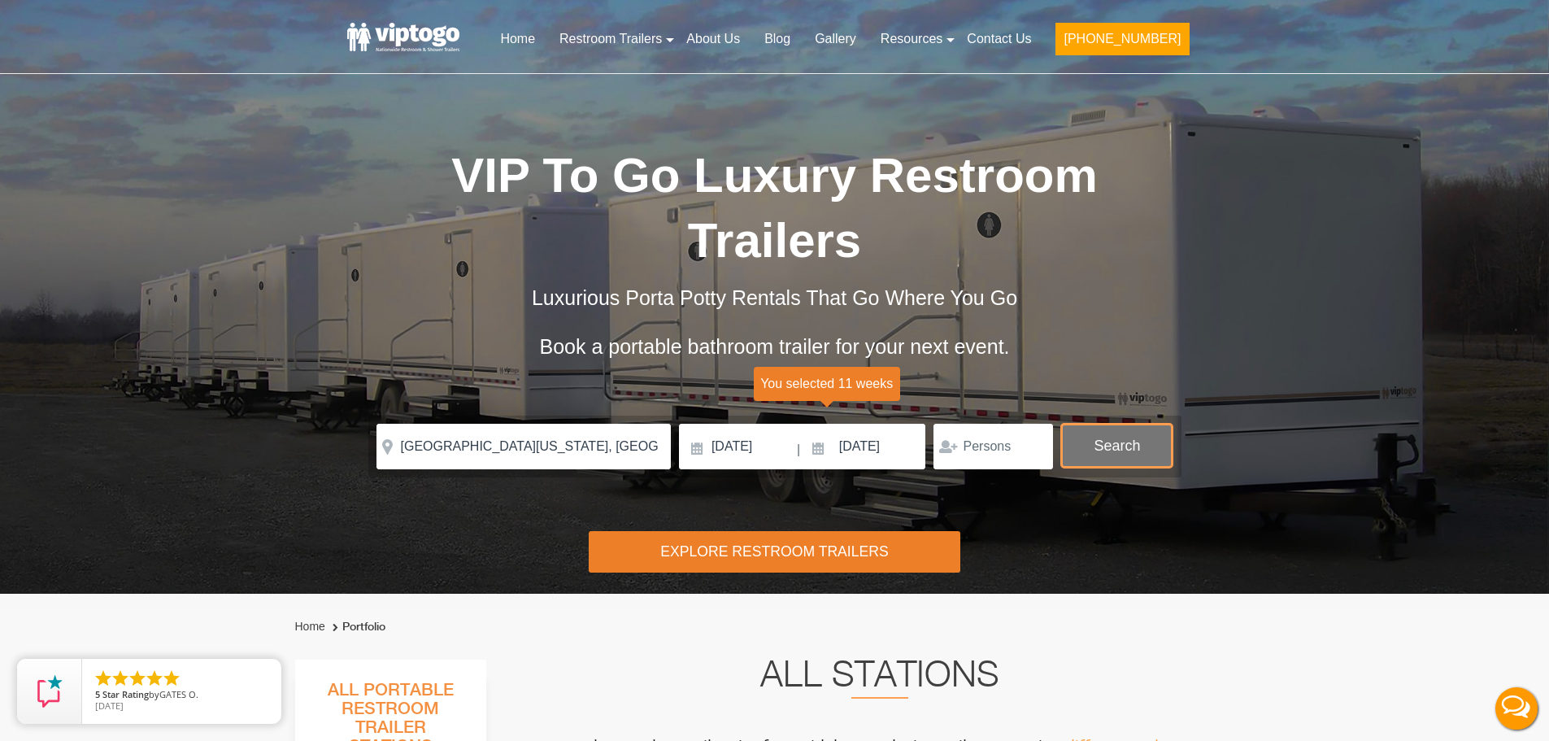
click at [1132, 437] on button "Search" at bounding box center [1116, 446] width 111 height 44
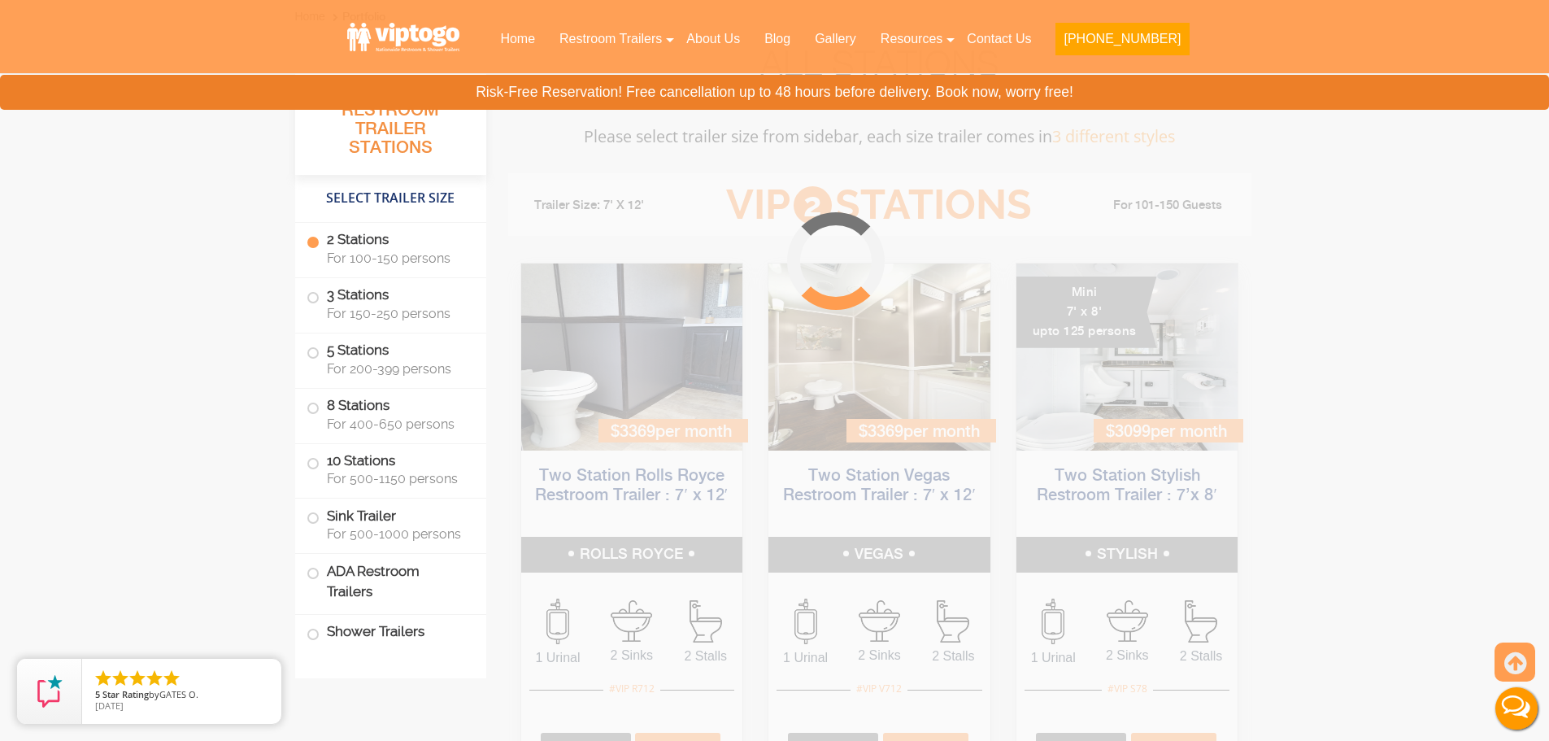
scroll to position [660, 0]
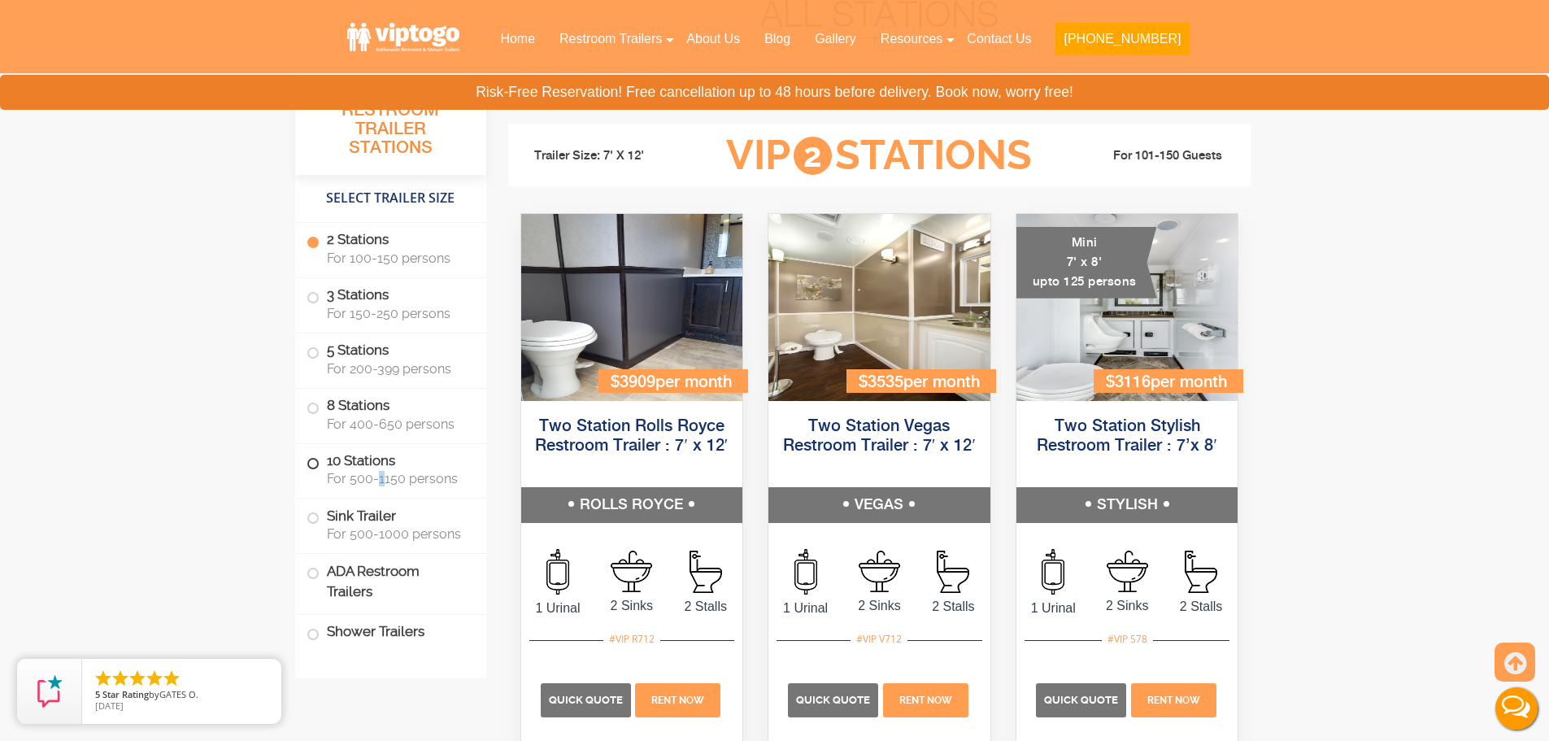
drag, startPoint x: 381, startPoint y: 470, endPoint x: 414, endPoint y: 453, distance: 36.7
click at [385, 470] on label "10 Stations For 500-1150 persons" at bounding box center [391, 469] width 168 height 50
click at [383, 464] on label "10 Stations For 500-1150 persons" at bounding box center [391, 469] width 168 height 50
click at [442, 477] on span "For 500-1150 persons" at bounding box center [397, 478] width 140 height 15
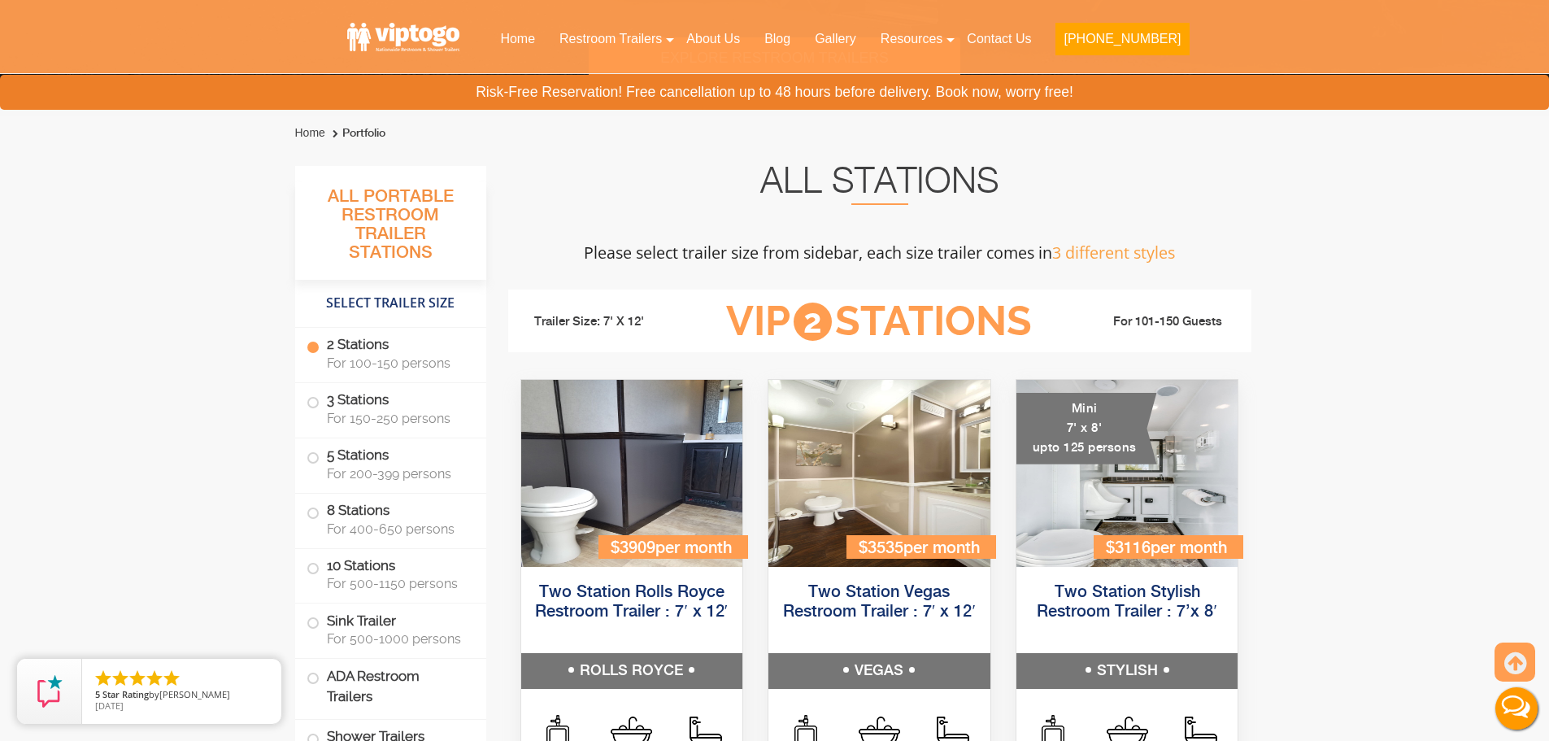
scroll to position [0, 0]
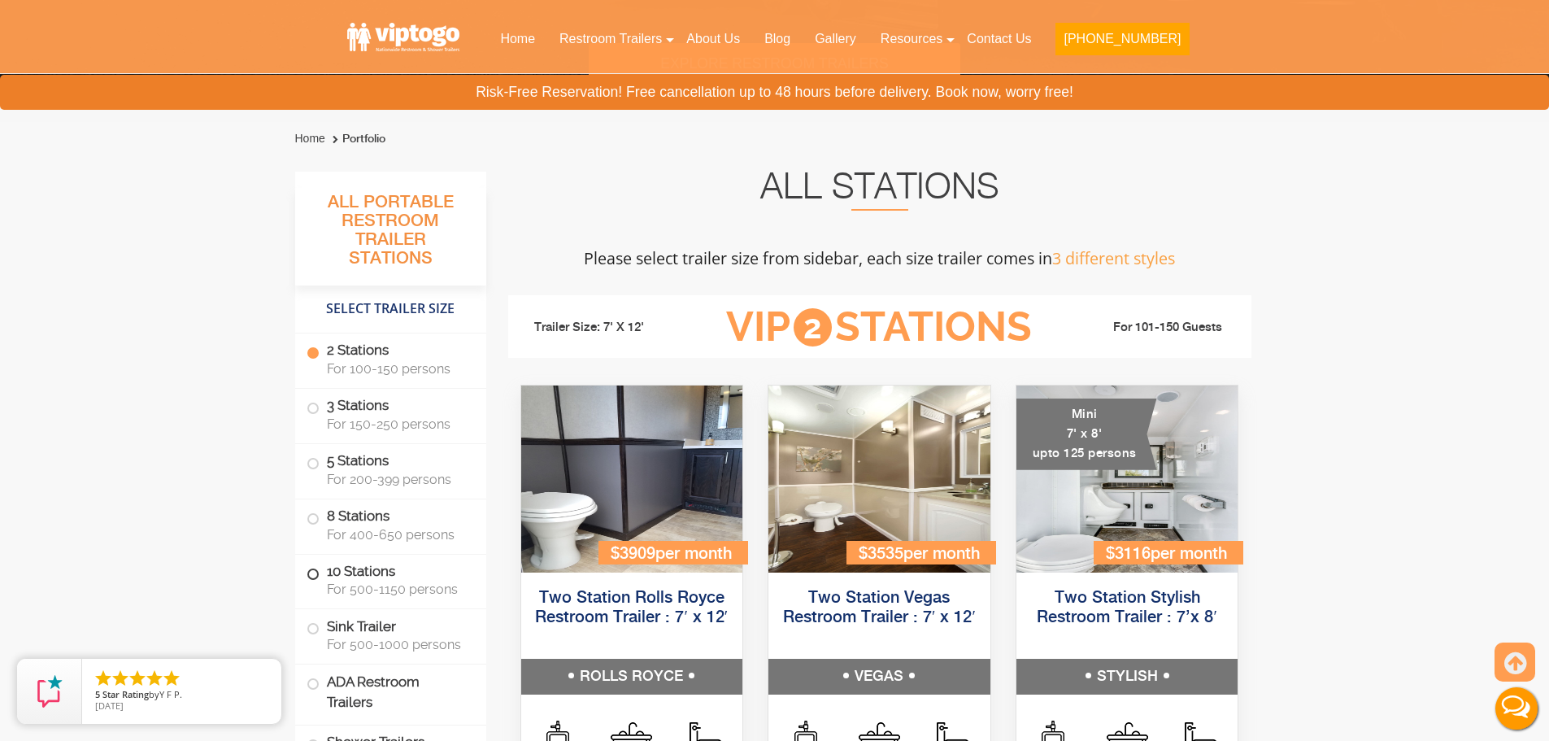
click at [353, 587] on span "For 500-1150 persons" at bounding box center [397, 588] width 140 height 15
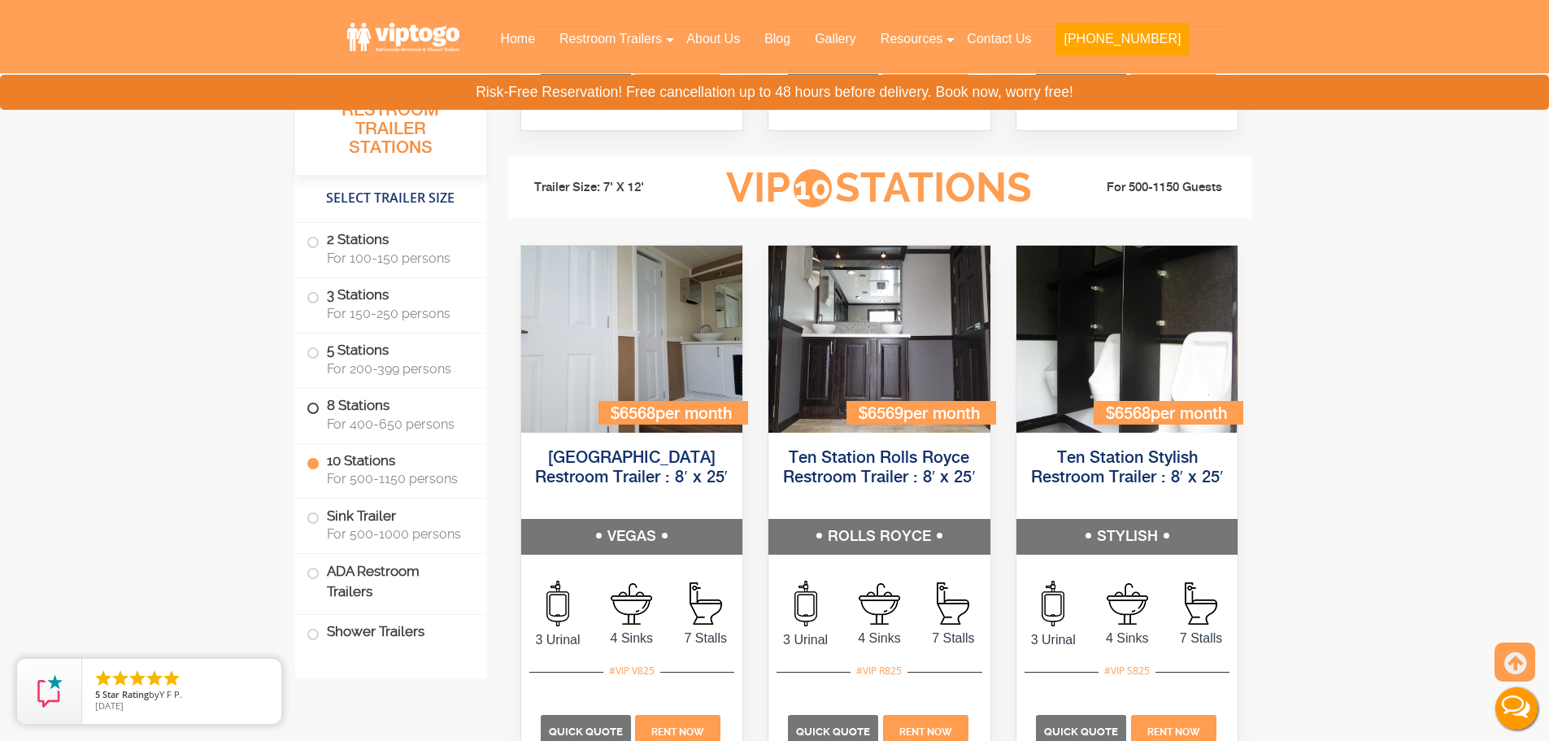
scroll to position [3729, 0]
